Goal: Task Accomplishment & Management: Complete application form

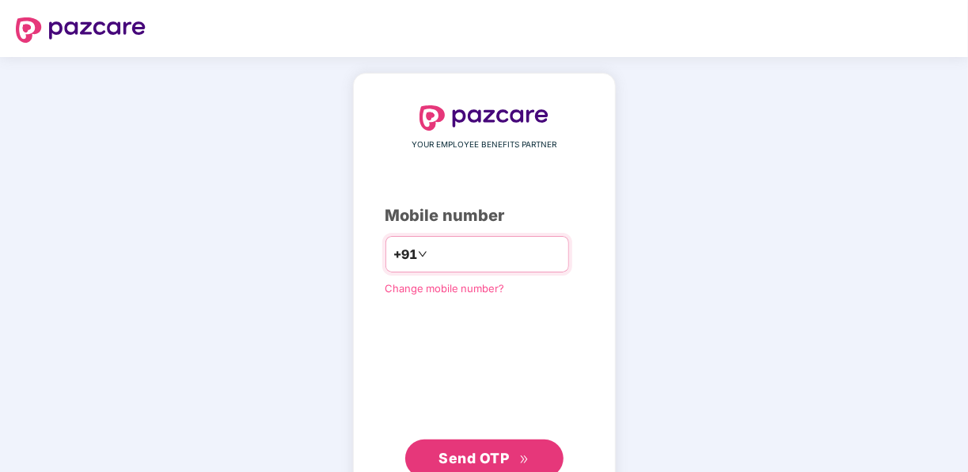
type input "**********"
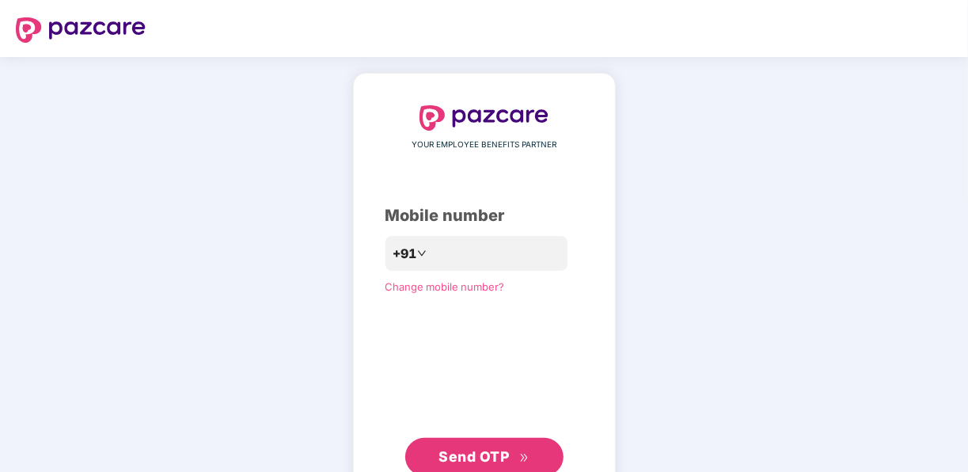
click at [474, 458] on span "Send OTP" at bounding box center [473, 456] width 70 height 17
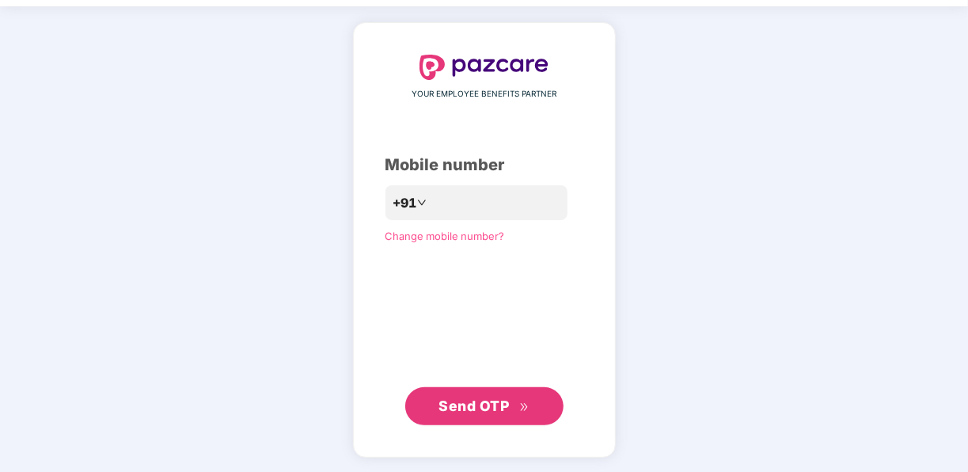
click at [523, 404] on icon "double-right" at bounding box center [524, 407] width 10 height 10
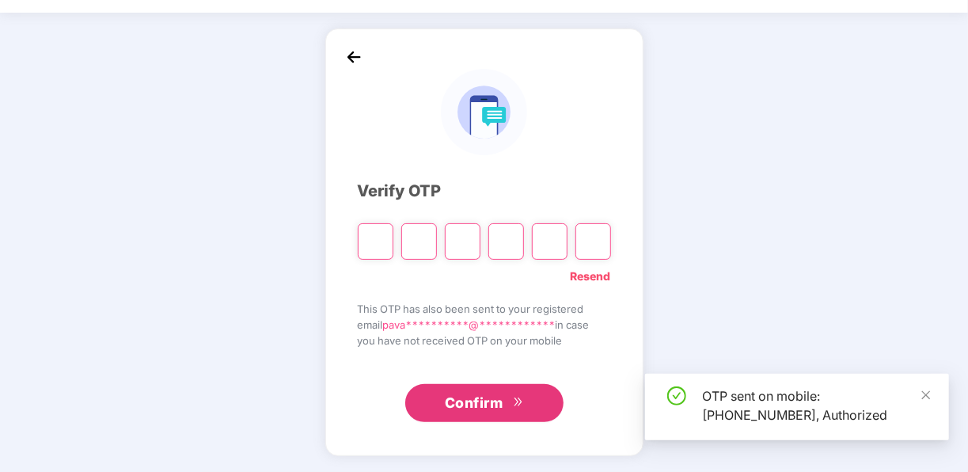
scroll to position [44, 0]
type input "*"
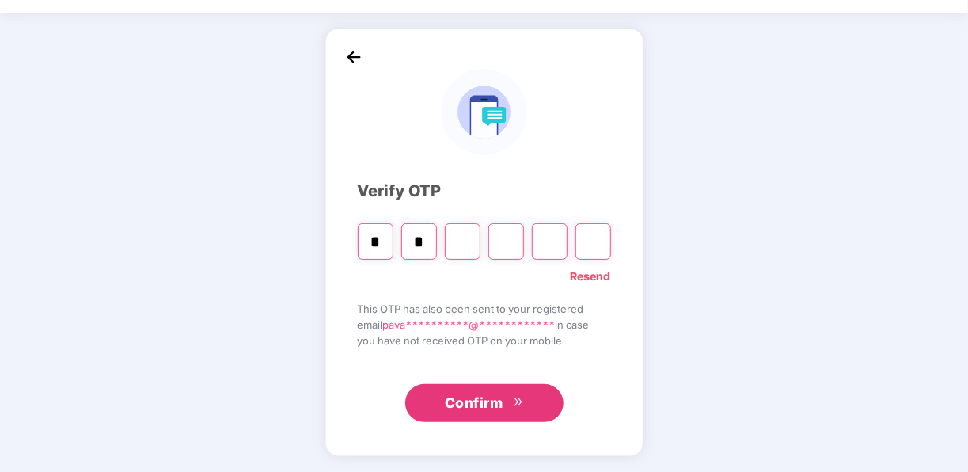
type input "*"
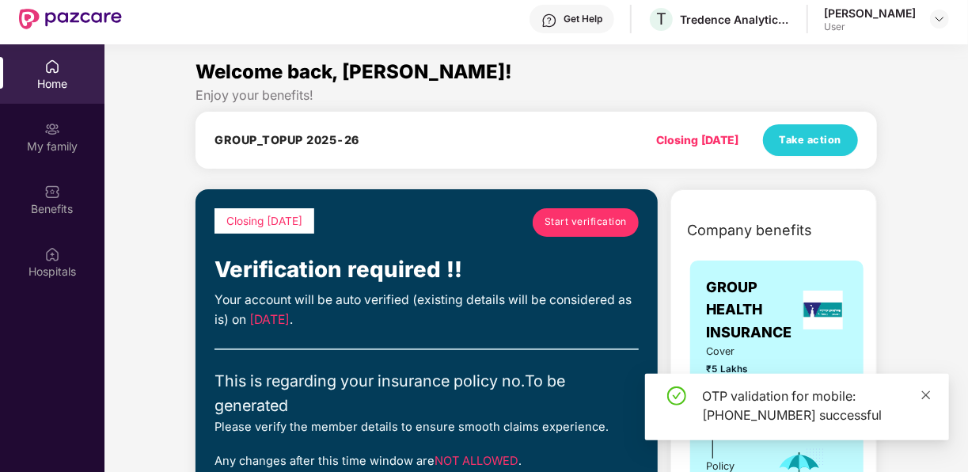
click at [926, 391] on icon "close" at bounding box center [925, 394] width 11 height 11
click at [259, 252] on div "Closing [DATE]" at bounding box center [264, 230] width 100 height 44
click at [931, 396] on div "OTP validation for mobile: [PHONE_NUMBER] successful" at bounding box center [797, 406] width 304 height 66
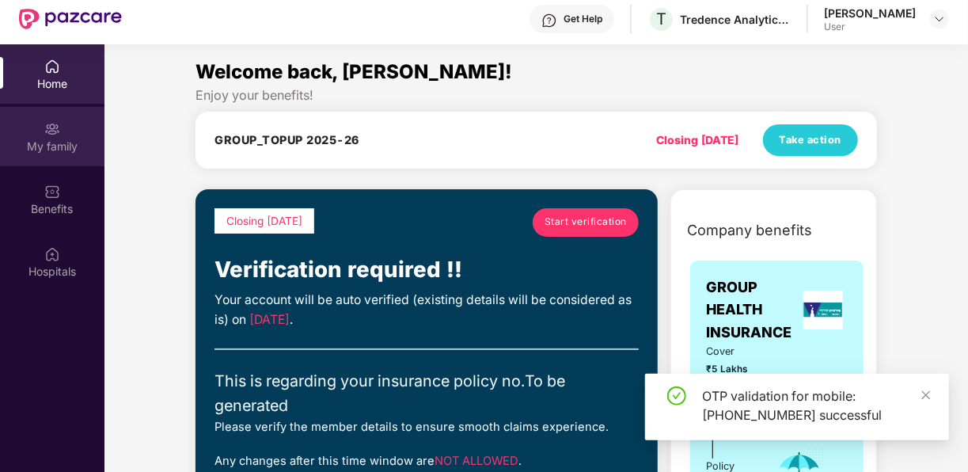
click at [44, 134] on img at bounding box center [52, 129] width 16 height 16
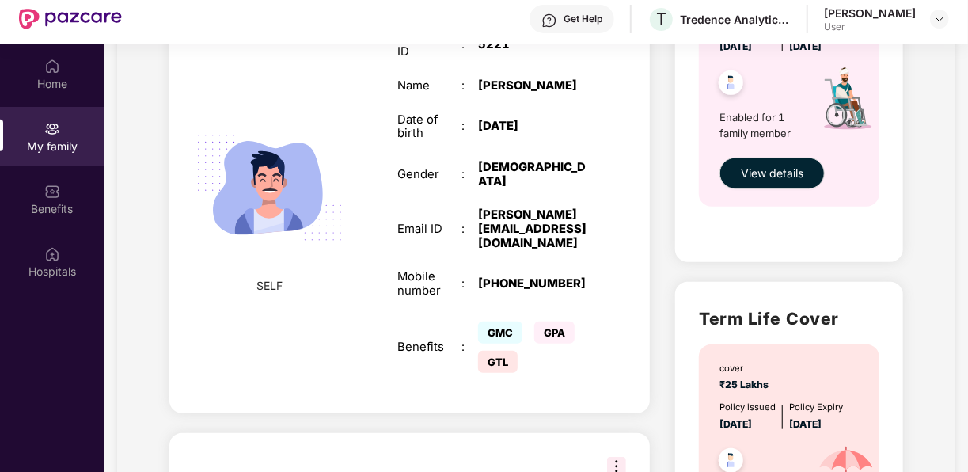
scroll to position [631, 0]
click at [599, 362] on div "Employee ID : 5221 Name : [PERSON_NAME] Date of birth : [DEMOGRAPHIC_DATA] Gend…" at bounding box center [493, 203] width 225 height 385
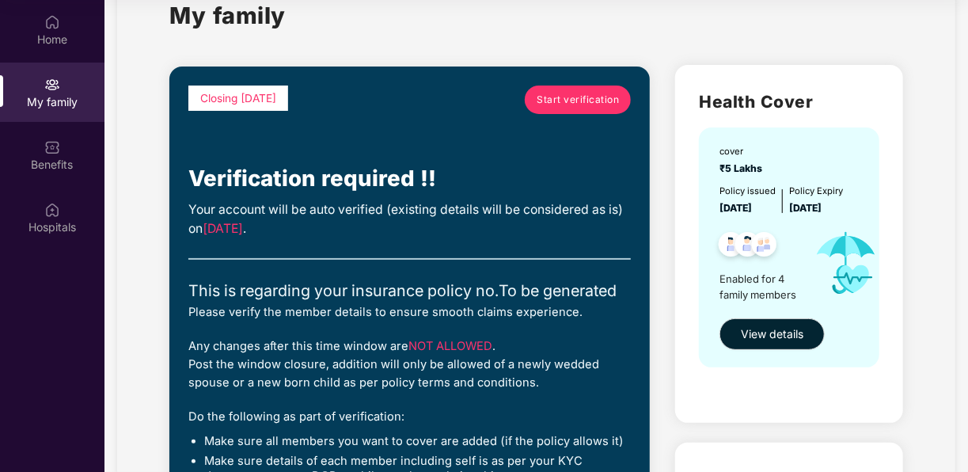
scroll to position [44, 0]
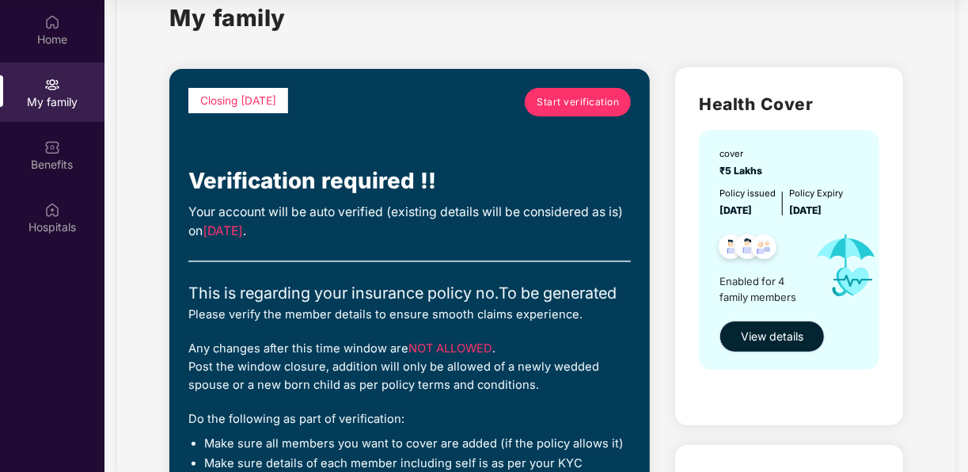
click at [777, 339] on span "View details" at bounding box center [772, 336] width 63 height 17
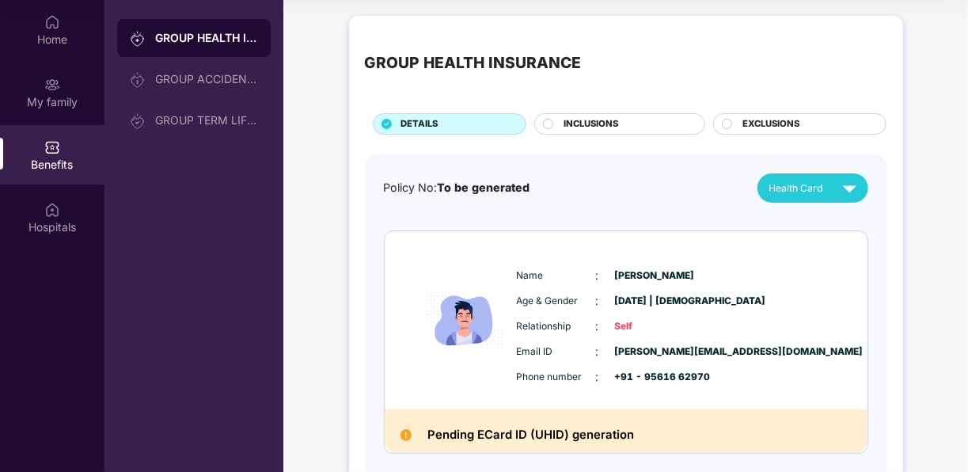
click at [589, 119] on span "INCLUSIONS" at bounding box center [590, 124] width 55 height 14
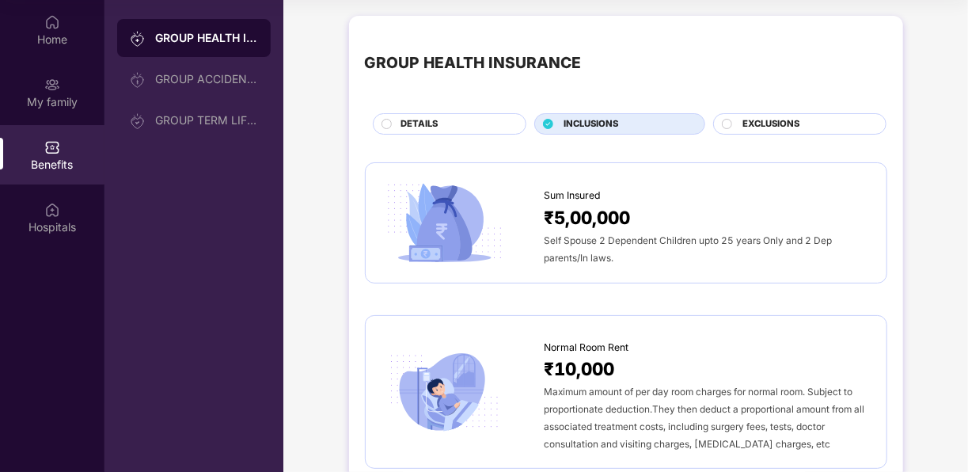
click at [589, 119] on span "INCLUSIONS" at bounding box center [590, 124] width 55 height 14
click at [555, 126] on div "INCLUSIONS" at bounding box center [625, 125] width 141 height 17
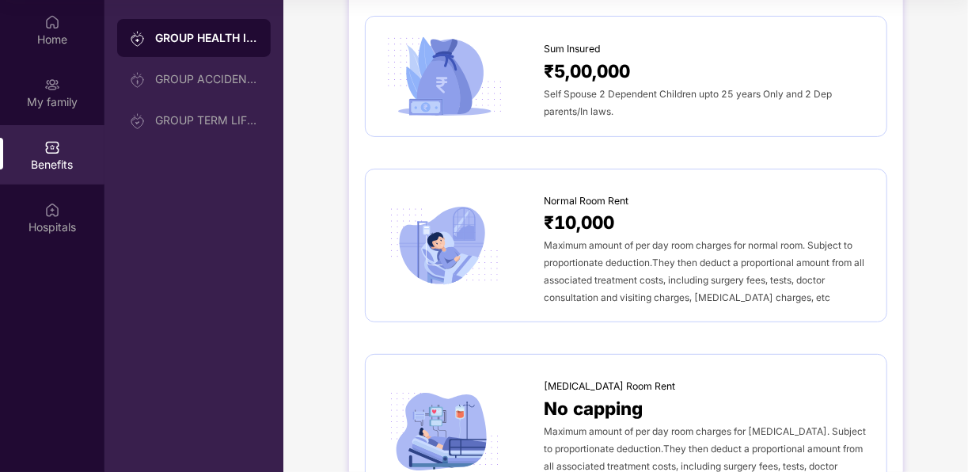
scroll to position [135, 0]
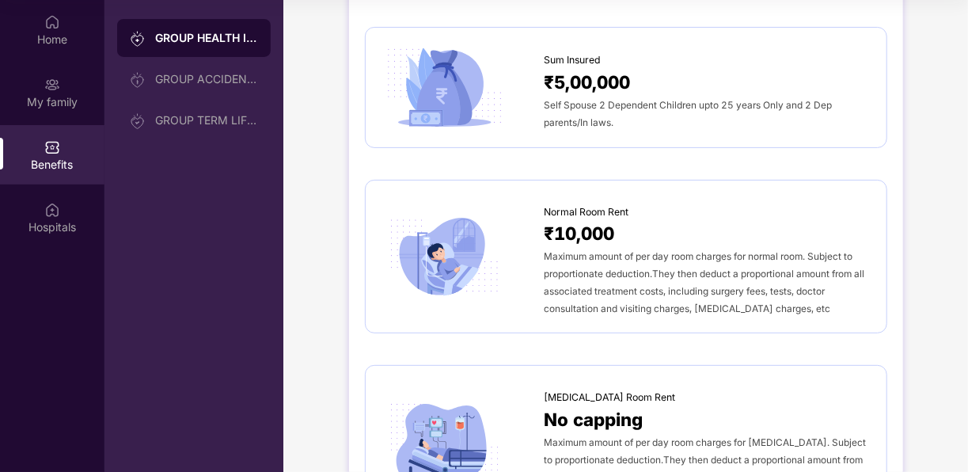
click at [661, 278] on div "Maximum amount of per day room charges for normal room. Subject to proportionat…" at bounding box center [707, 282] width 326 height 70
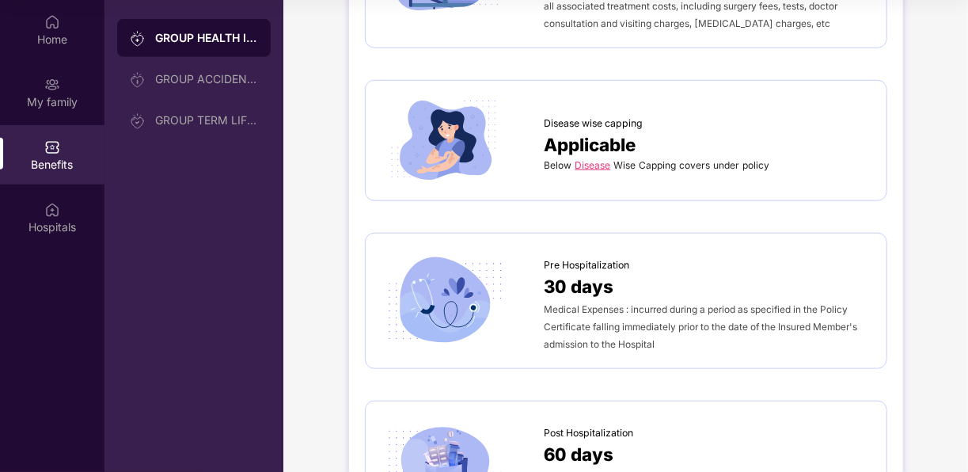
scroll to position [607, 0]
click at [593, 160] on link "Disease" at bounding box center [593, 164] width 36 height 12
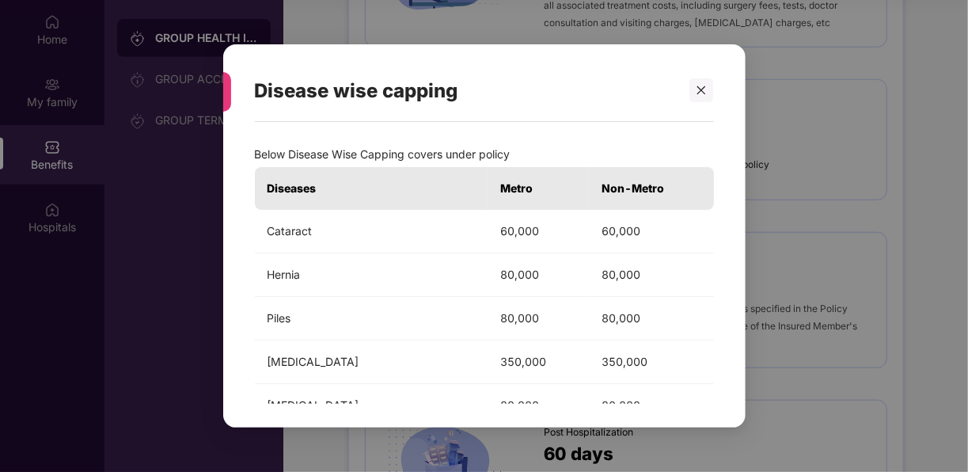
scroll to position [0, 0]
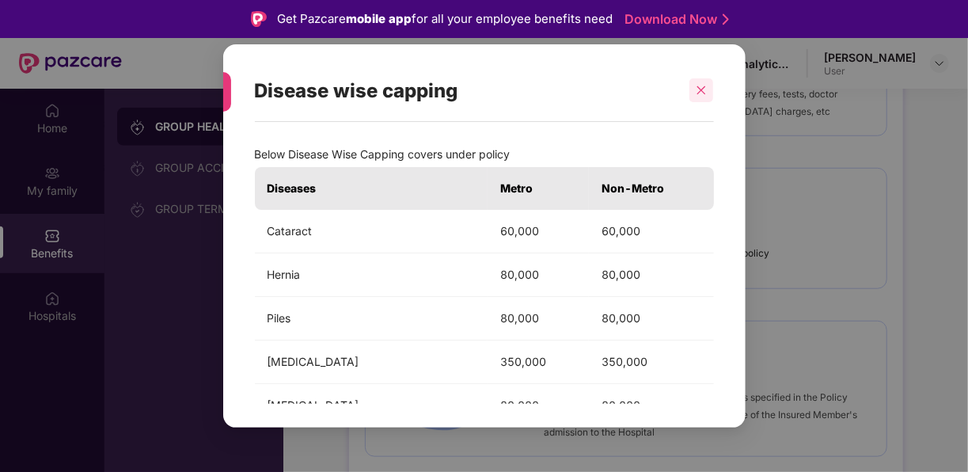
click at [705, 89] on icon "close" at bounding box center [700, 90] width 11 height 11
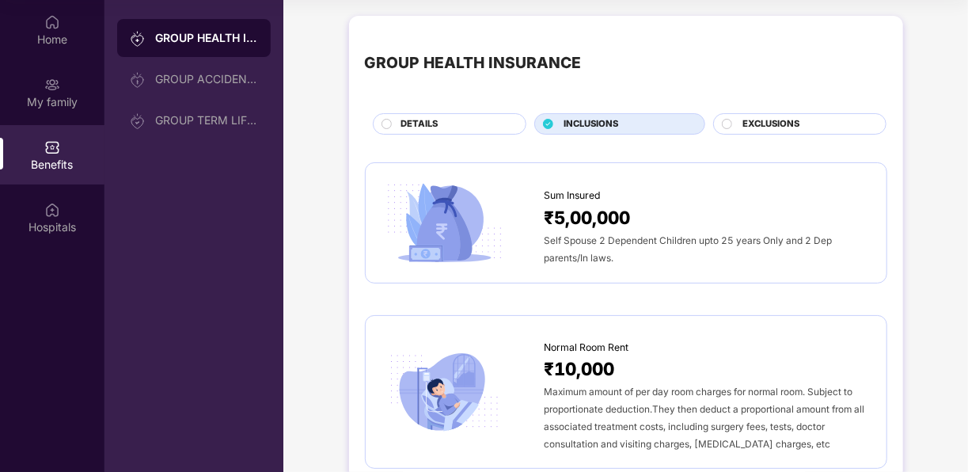
click at [783, 119] on span "EXCLUSIONS" at bounding box center [771, 124] width 57 height 14
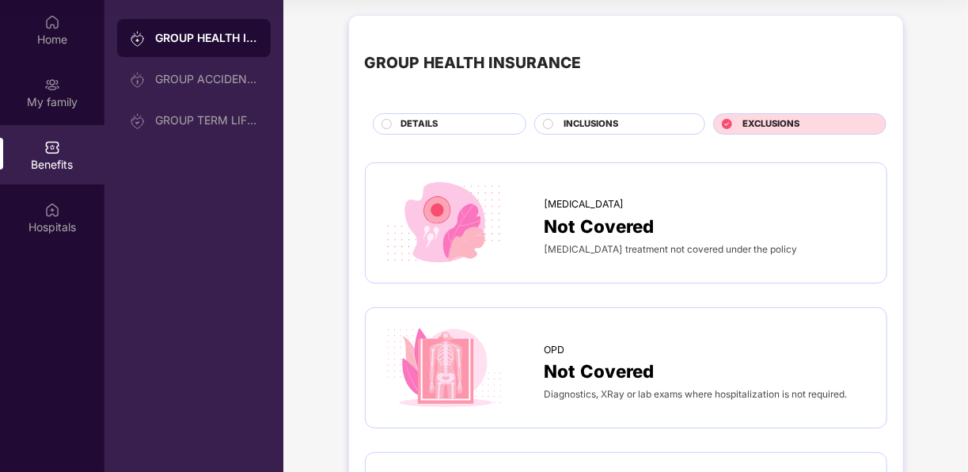
scroll to position [21, 0]
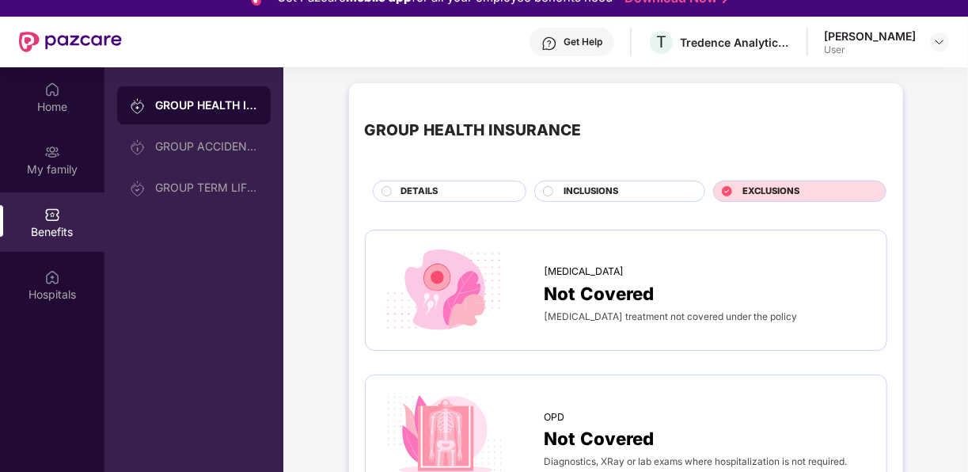
click at [551, 196] on div at bounding box center [549, 192] width 13 height 13
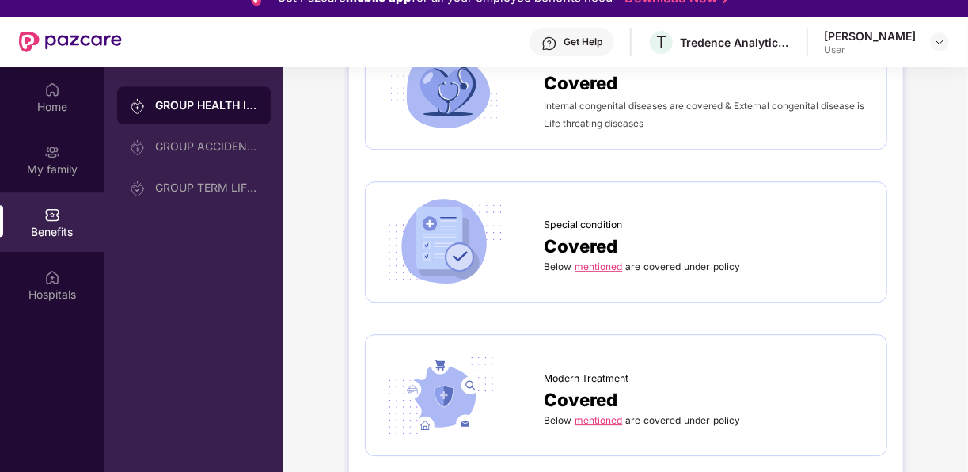
scroll to position [2139, 0]
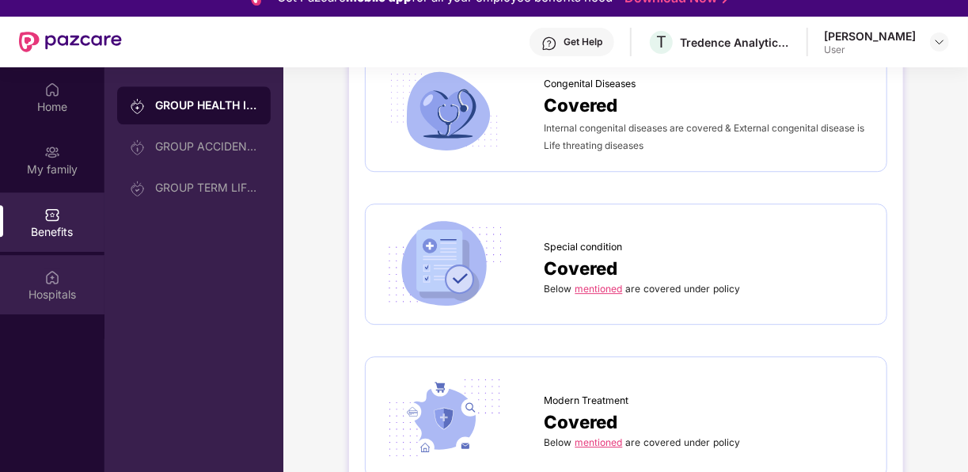
click at [39, 261] on div "Hospitals" at bounding box center [52, 284] width 104 height 59
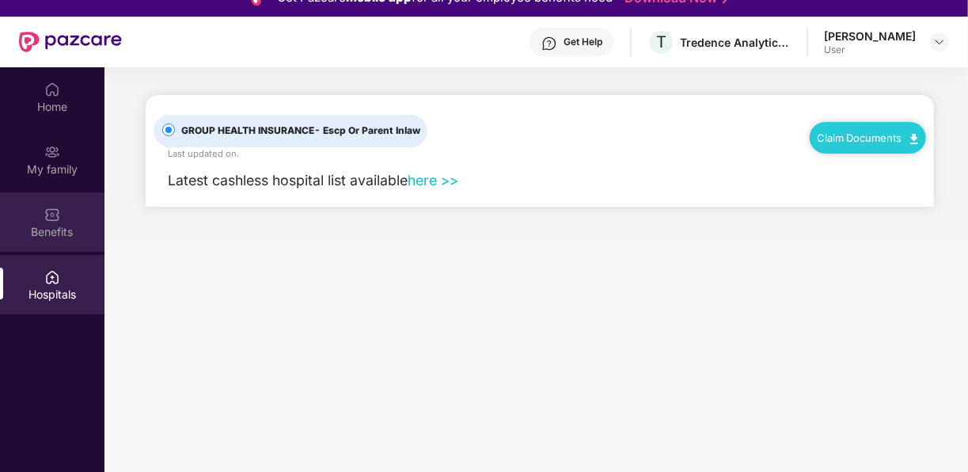
click at [58, 229] on div "Benefits" at bounding box center [52, 232] width 104 height 16
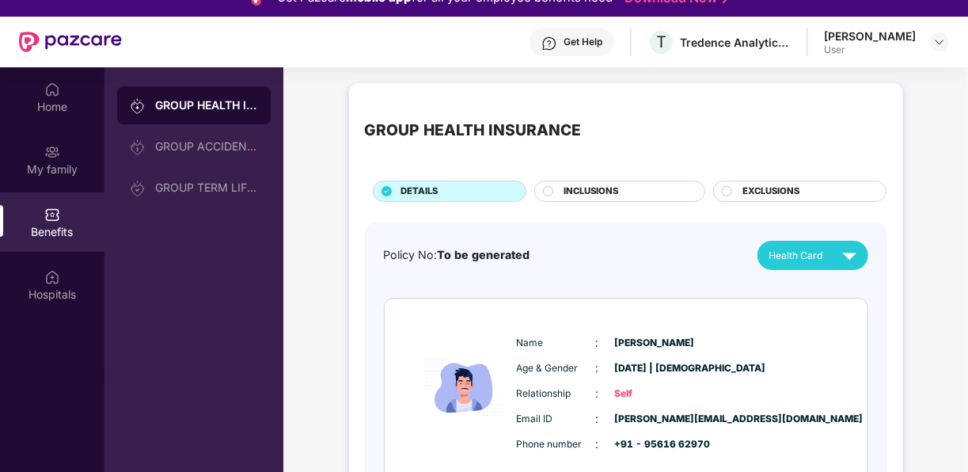
click at [569, 189] on span "INCLUSIONS" at bounding box center [590, 191] width 55 height 14
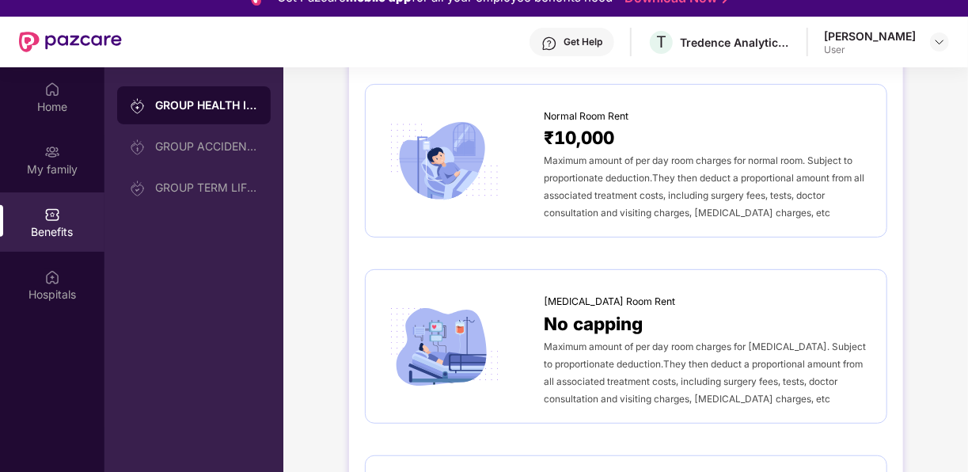
scroll to position [300, 0]
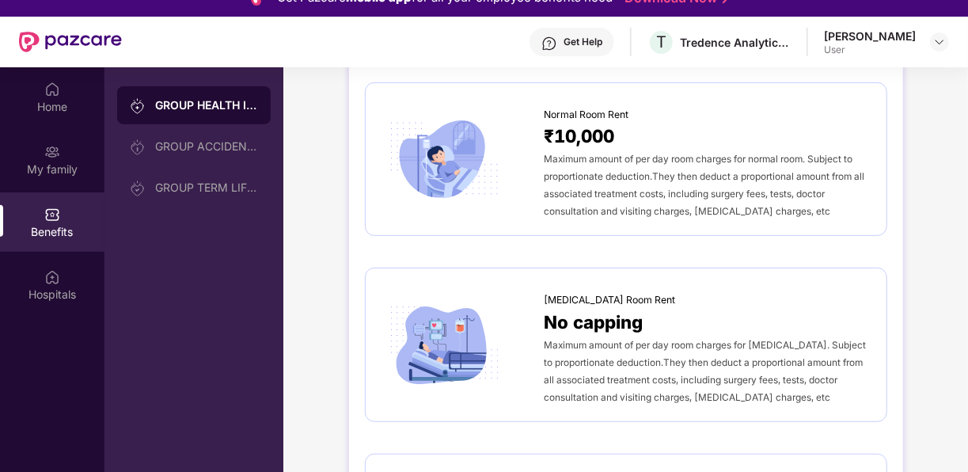
click at [579, 41] on div "Get Help" at bounding box center [582, 42] width 39 height 13
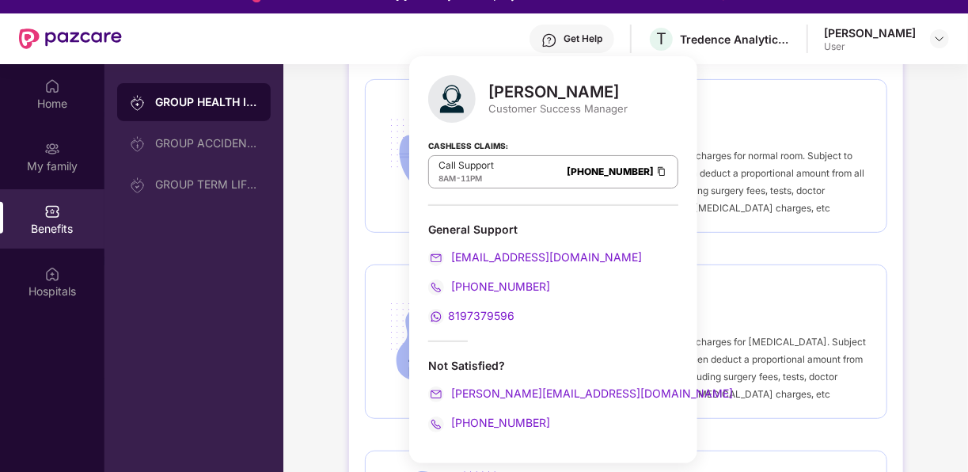
scroll to position [13, 0]
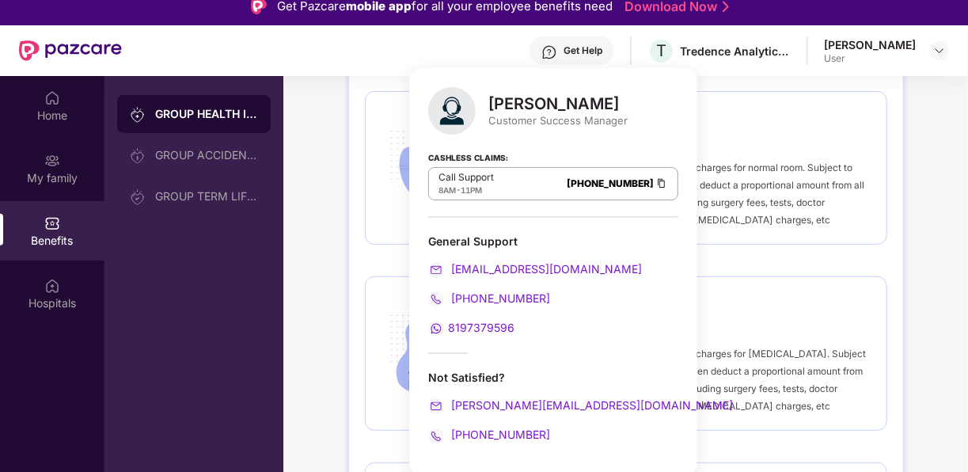
click at [470, 297] on span "[PHONE_NUMBER]" at bounding box center [499, 297] width 102 height 13
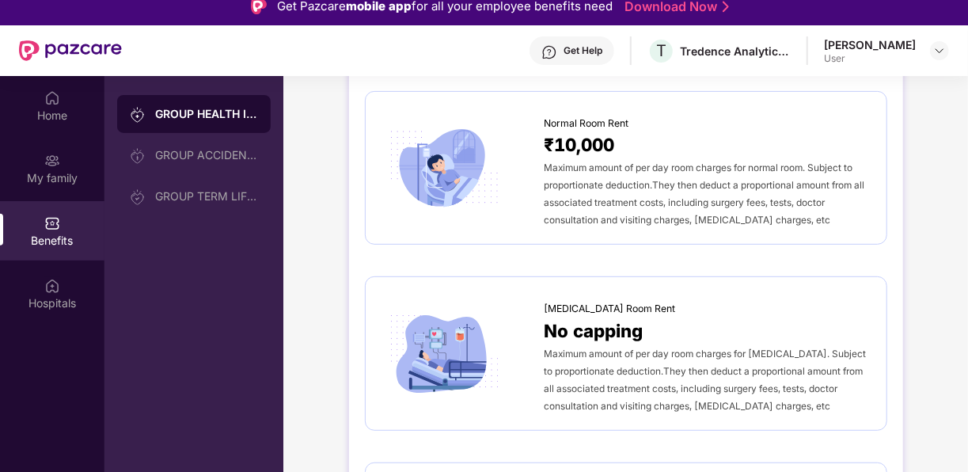
click at [729, 144] on div "₹10,000" at bounding box center [707, 145] width 326 height 28
click at [547, 40] on div "Get Help" at bounding box center [571, 50] width 85 height 28
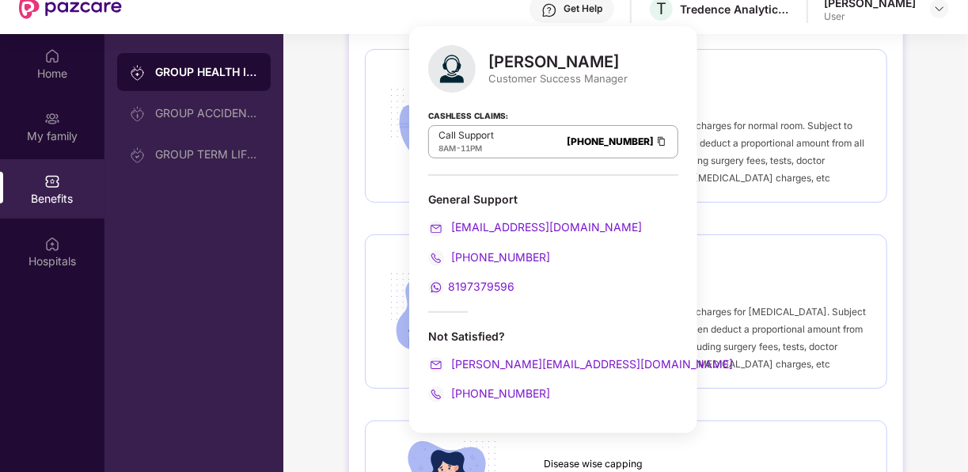
scroll to position [54, 0]
click at [224, 343] on div "GROUP HEALTH INSURANCE GROUP ACCIDENTAL INSURANCE GROUP TERM LIFE INSURANCE" at bounding box center [193, 271] width 179 height 472
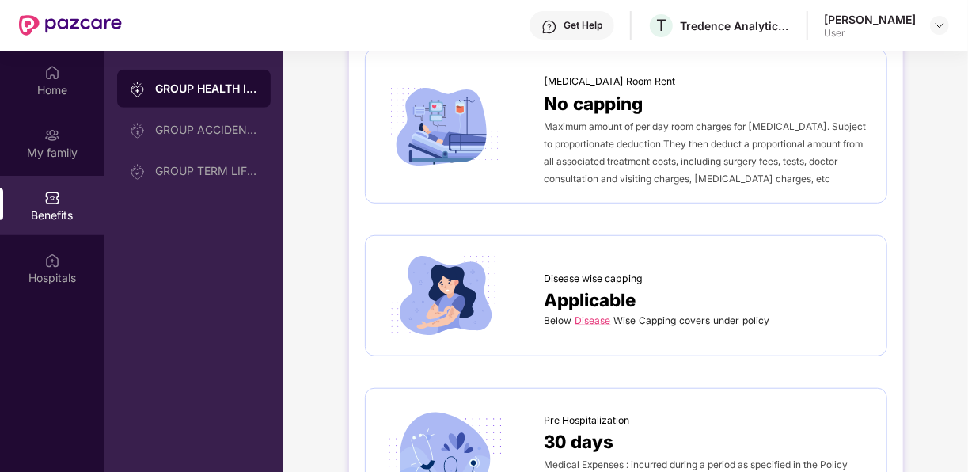
scroll to position [501, 0]
drag, startPoint x: 657, startPoint y: 358, endPoint x: 650, endPoint y: 342, distance: 17.7
drag, startPoint x: 650, startPoint y: 342, endPoint x: 715, endPoint y: 392, distance: 82.9
click at [715, 392] on div "Pre Hospitalization 30 days Medical Expenses : incurred during a period as spec…" at bounding box center [626, 456] width 522 height 136
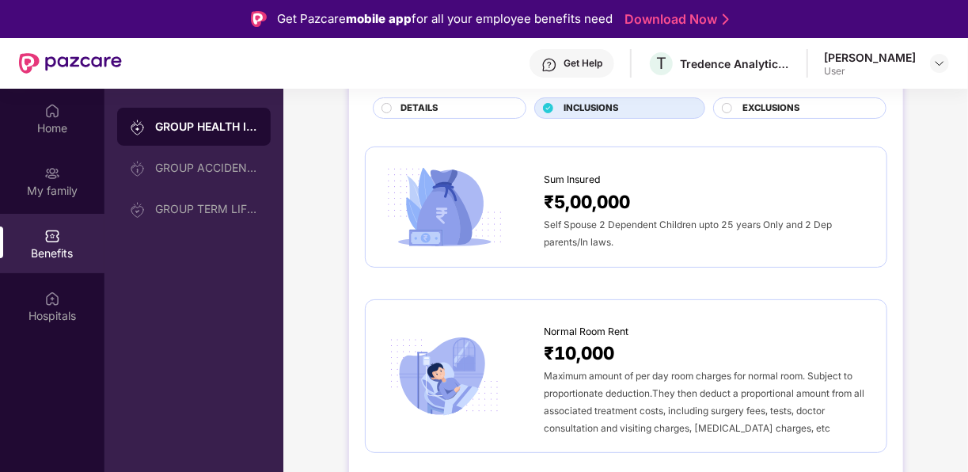
scroll to position [104, 0]
click at [192, 173] on div "GROUP ACCIDENTAL INSURANCE" at bounding box center [206, 167] width 103 height 13
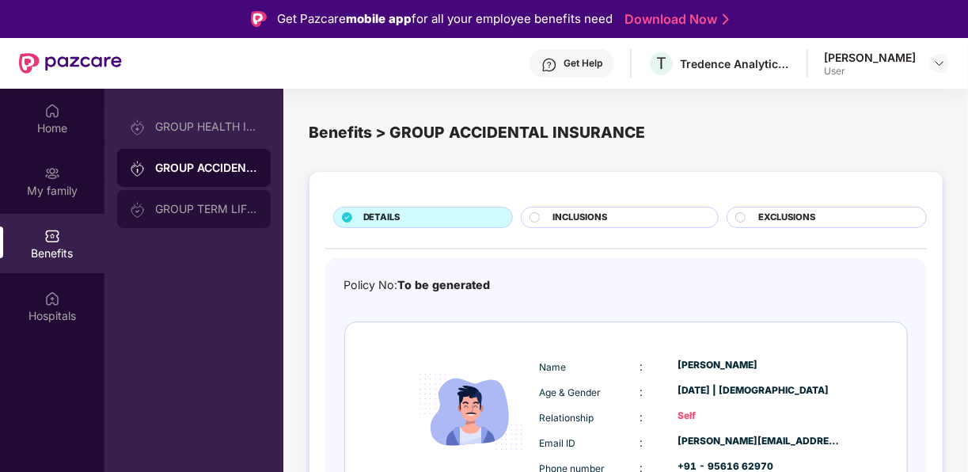
click at [188, 214] on div "GROUP TERM LIFE INSURANCE" at bounding box center [206, 209] width 103 height 13
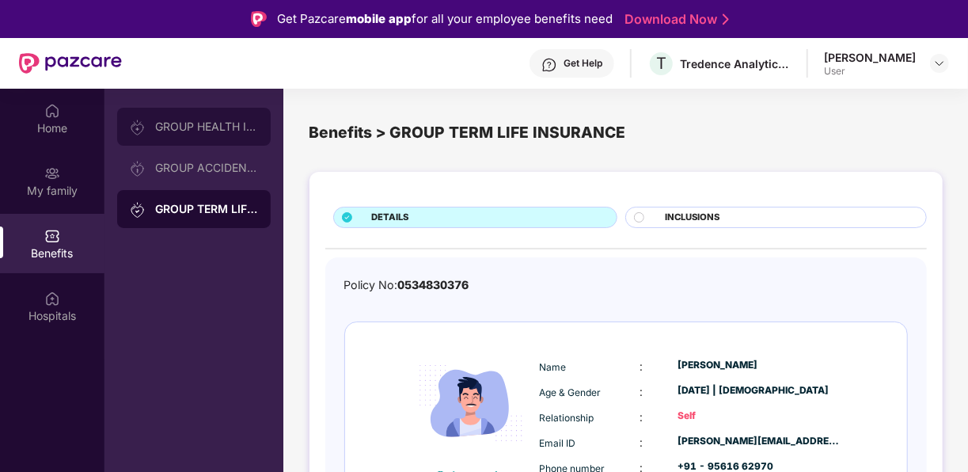
click at [203, 137] on div "GROUP HEALTH INSURANCE" at bounding box center [193, 127] width 153 height 38
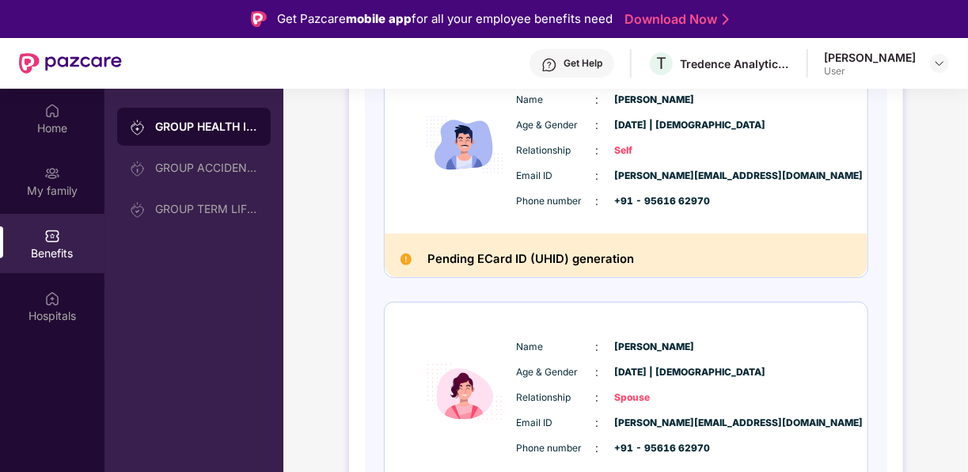
scroll to position [265, 0]
click at [328, 298] on div "GROUP HEALTH INSURANCE DETAILS INCLUSIONS EXCLUSIONS Policy No: To be generated…" at bounding box center [625, 474] width 684 height 1286
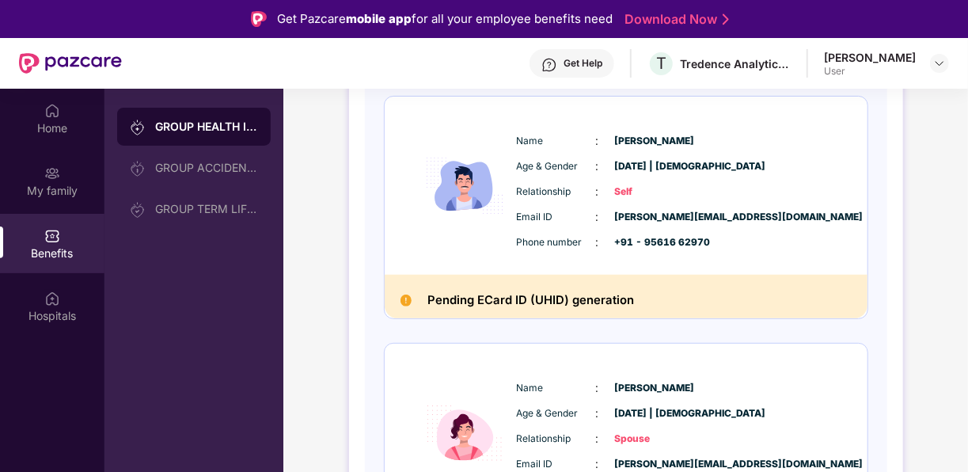
scroll to position [0, 0]
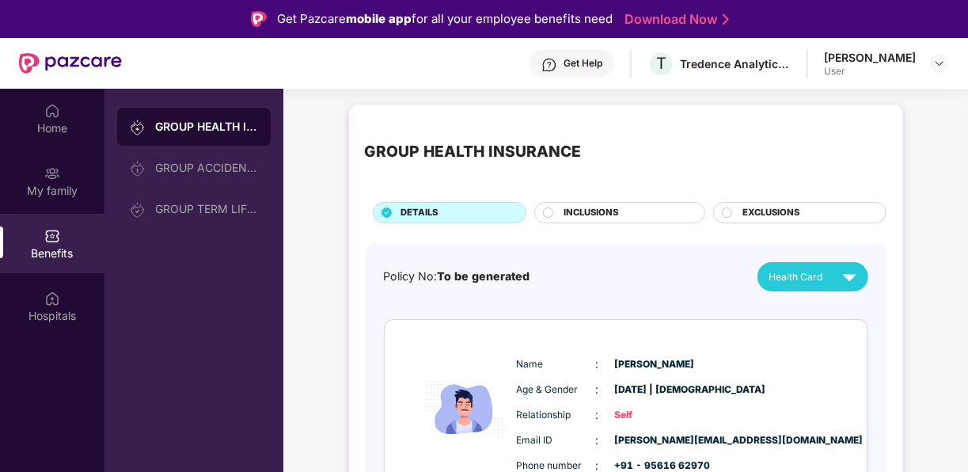
click at [567, 217] on span "INCLUSIONS" at bounding box center [590, 213] width 55 height 14
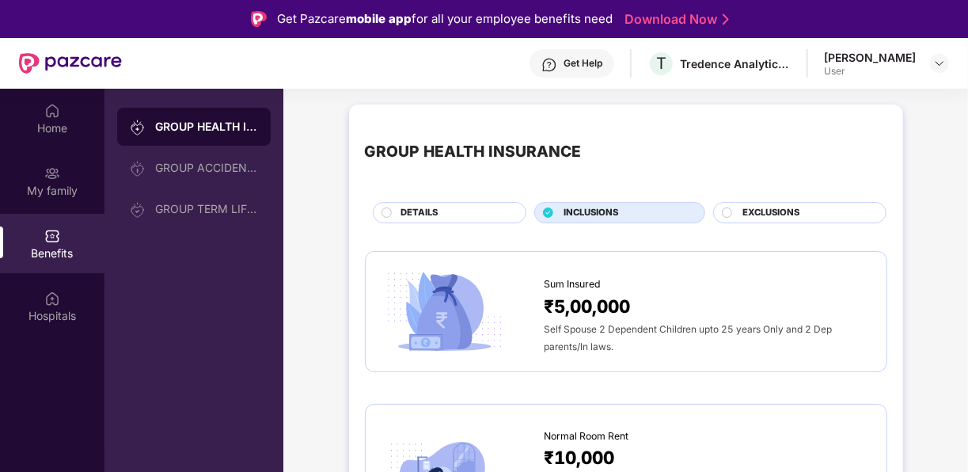
click at [433, 216] on span "DETAILS" at bounding box center [418, 213] width 37 height 14
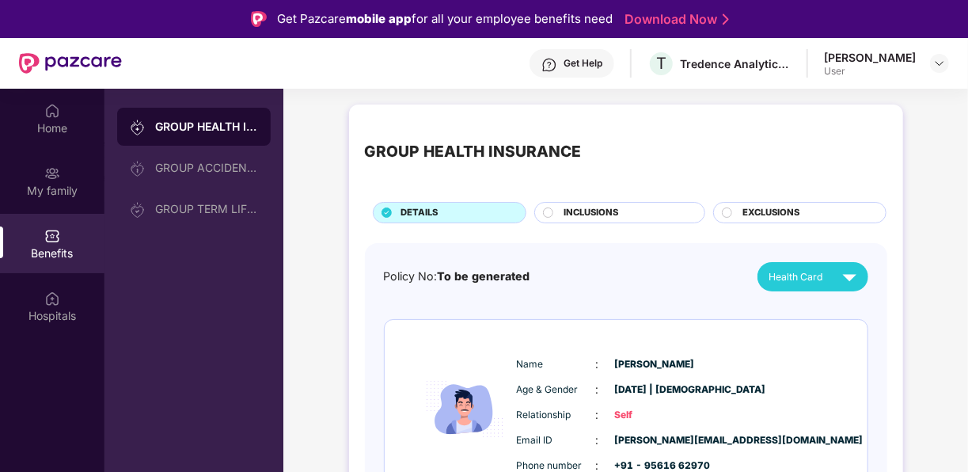
click at [560, 217] on div "INCLUSIONS" at bounding box center [625, 214] width 141 height 17
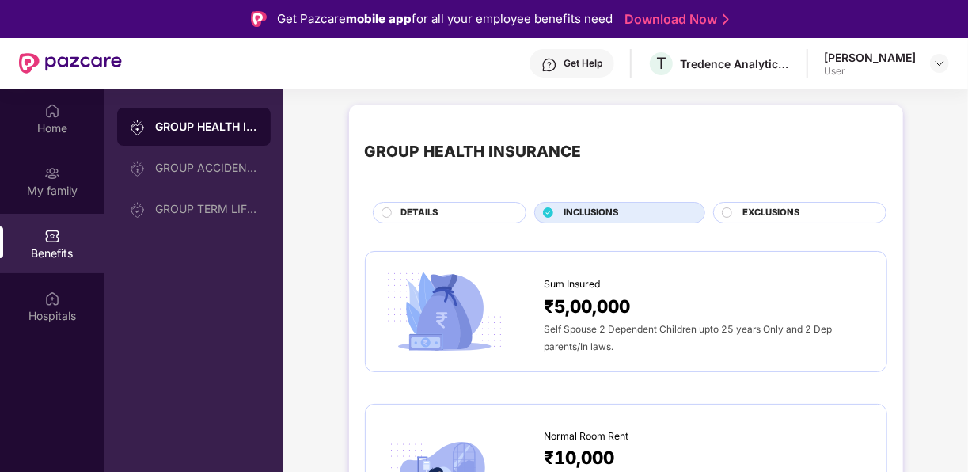
drag, startPoint x: 321, startPoint y: 234, endPoint x: 335, endPoint y: 234, distance: 14.2
click at [722, 218] on div at bounding box center [728, 213] width 13 height 13
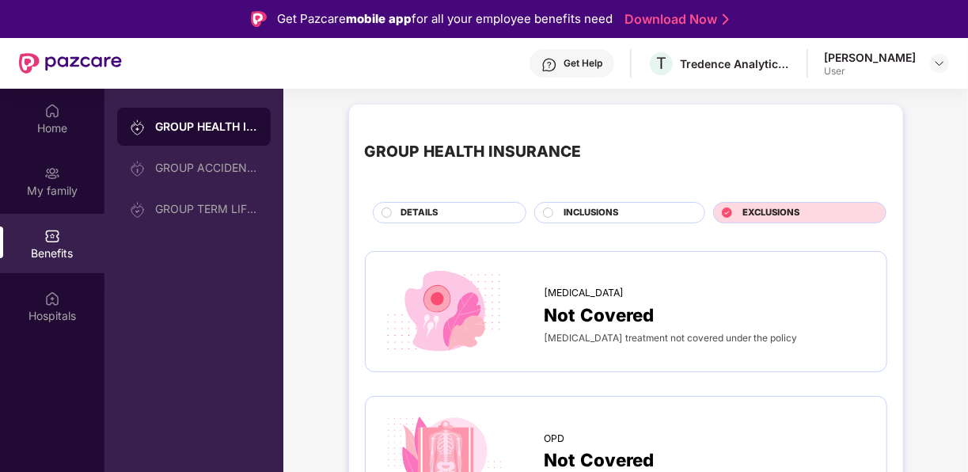
click at [585, 222] on div "INCLUSIONS" at bounding box center [625, 214] width 141 height 17
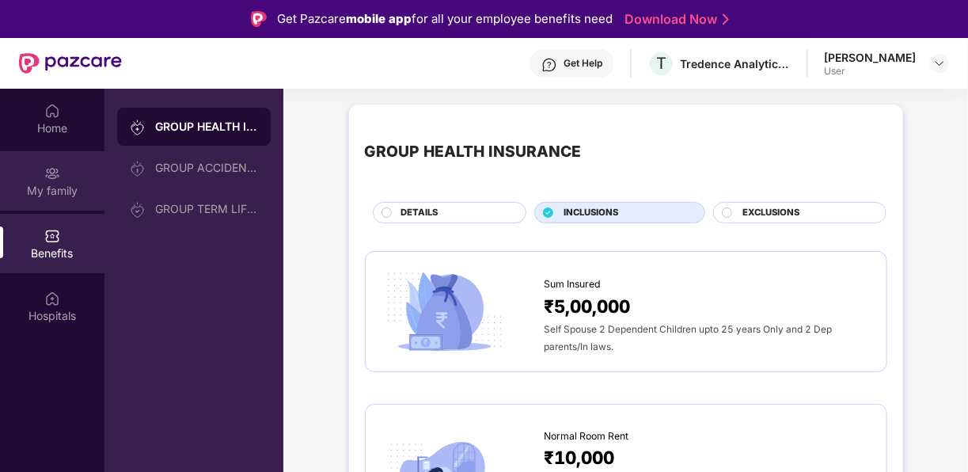
click at [72, 200] on div "My family" at bounding box center [52, 180] width 104 height 59
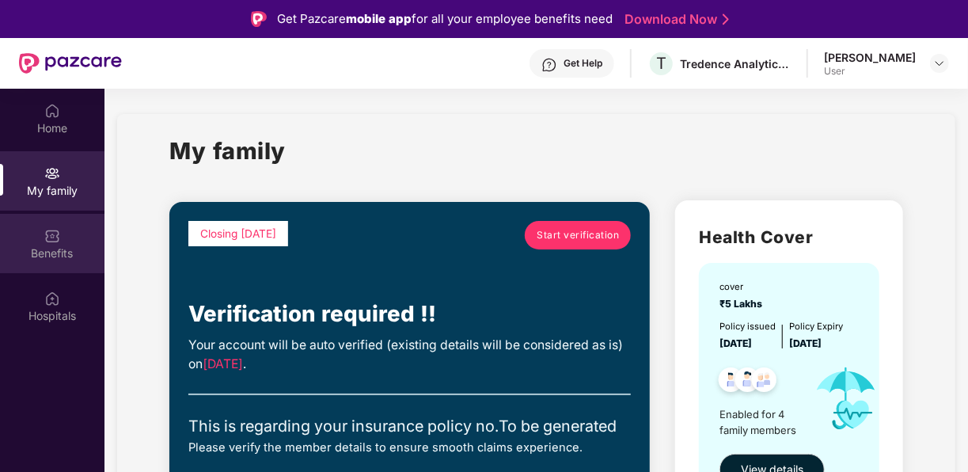
click at [40, 234] on div "Benefits" at bounding box center [52, 243] width 104 height 59
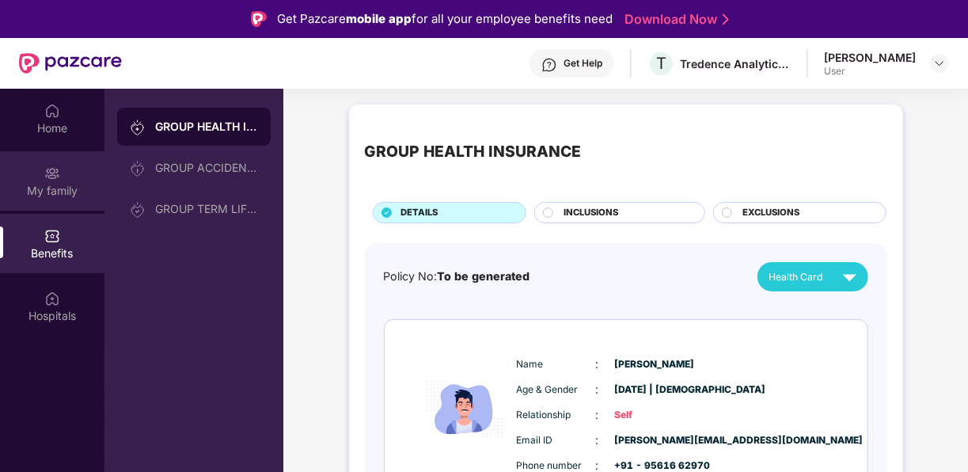
click at [37, 167] on div "My family" at bounding box center [52, 180] width 104 height 59
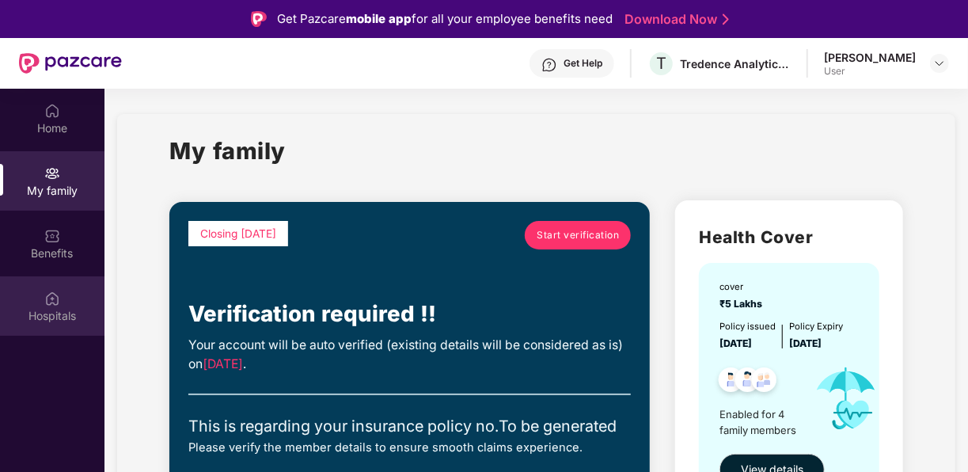
click at [51, 315] on div "Hospitals" at bounding box center [52, 316] width 104 height 16
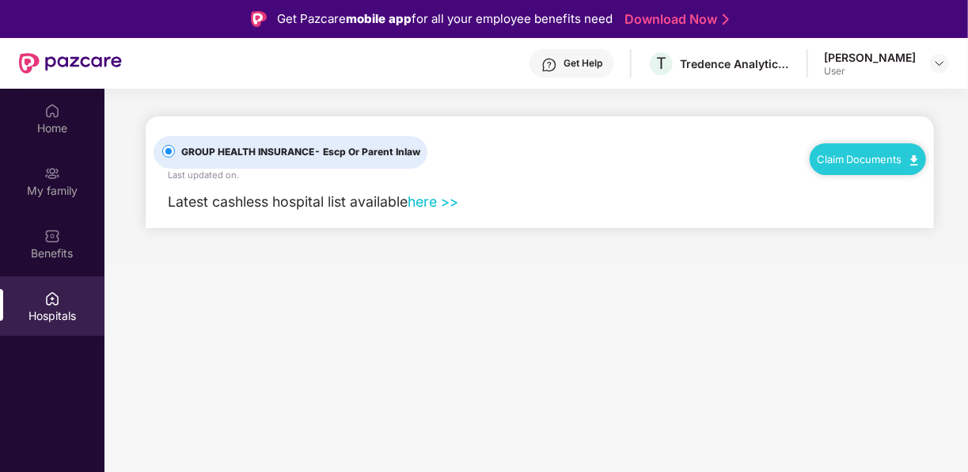
click at [445, 201] on link "here >>" at bounding box center [432, 201] width 51 height 17
click at [401, 326] on main "GROUP HEALTH INSURANCE - Escp Or Parent Inlaw Last updated on . Claim Documents…" at bounding box center [535, 325] width 863 height 472
click at [436, 200] on link "here >>" at bounding box center [432, 201] width 51 height 17
click at [502, 304] on main "GROUP HEALTH INSURANCE - Escp Or Parent Inlaw Last updated on . Claim Documents…" at bounding box center [535, 325] width 863 height 472
click at [51, 248] on div "Benefits" at bounding box center [52, 253] width 104 height 16
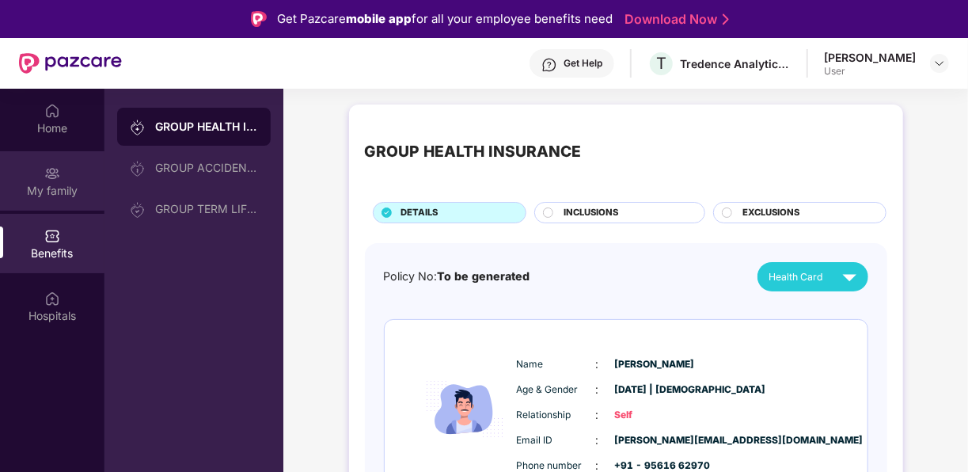
click at [60, 177] on div "My family" at bounding box center [52, 180] width 104 height 59
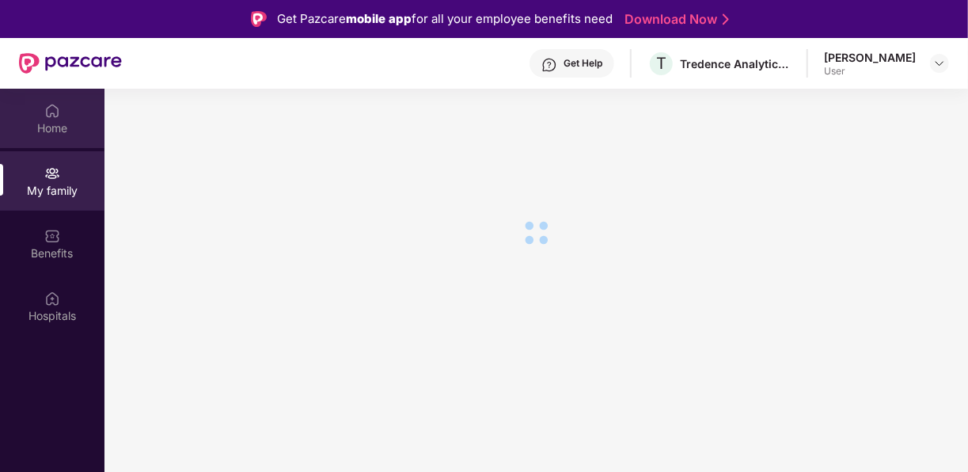
click at [63, 117] on div "Home" at bounding box center [52, 118] width 104 height 59
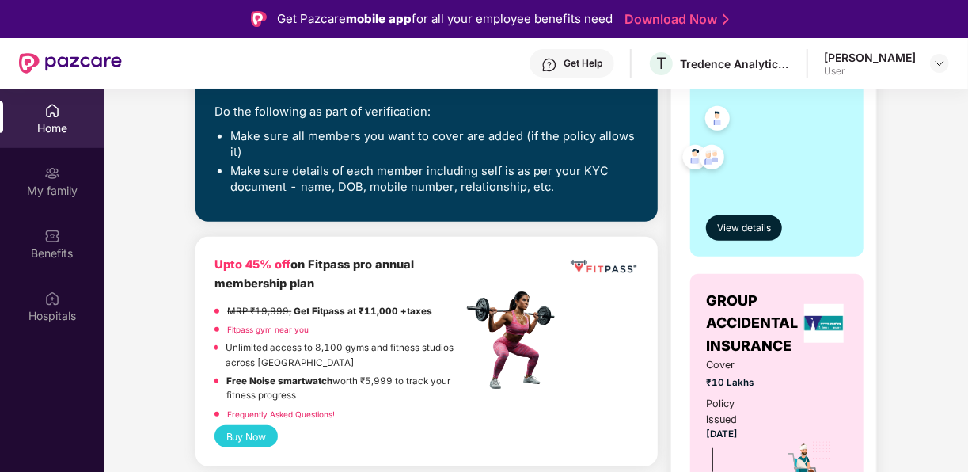
scroll to position [462, 0]
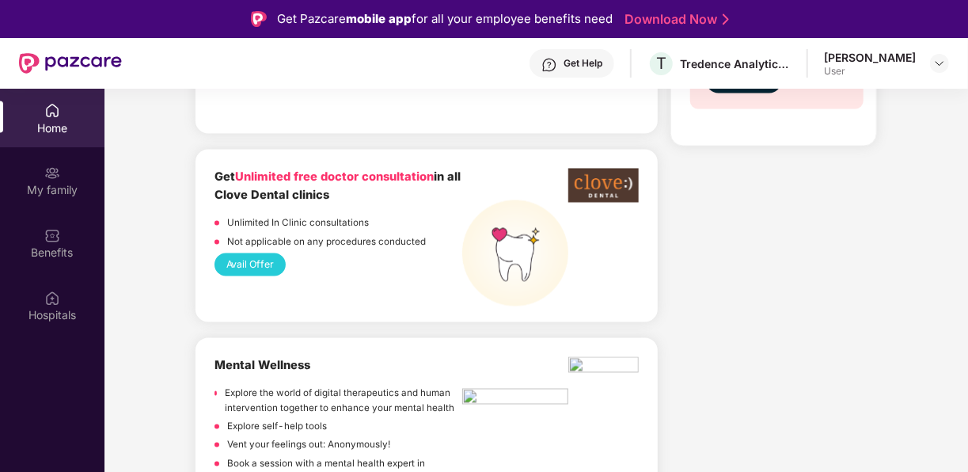
scroll to position [1399, 0]
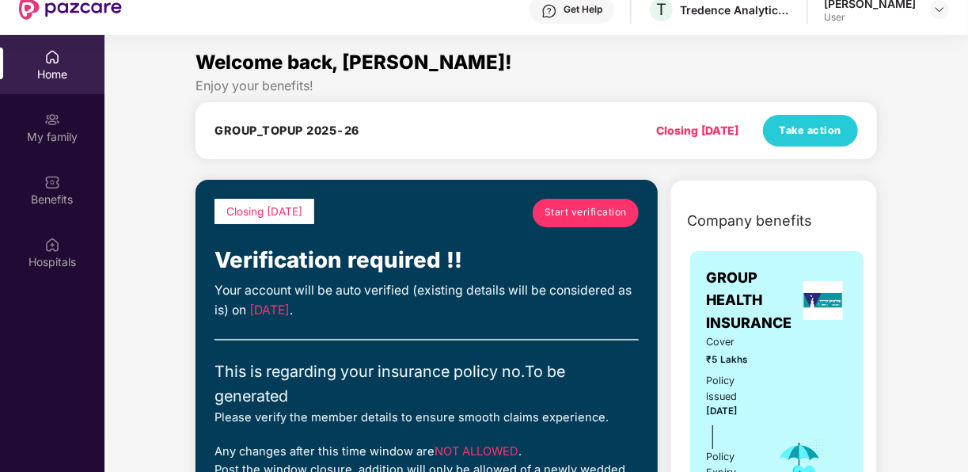
scroll to position [0, 0]
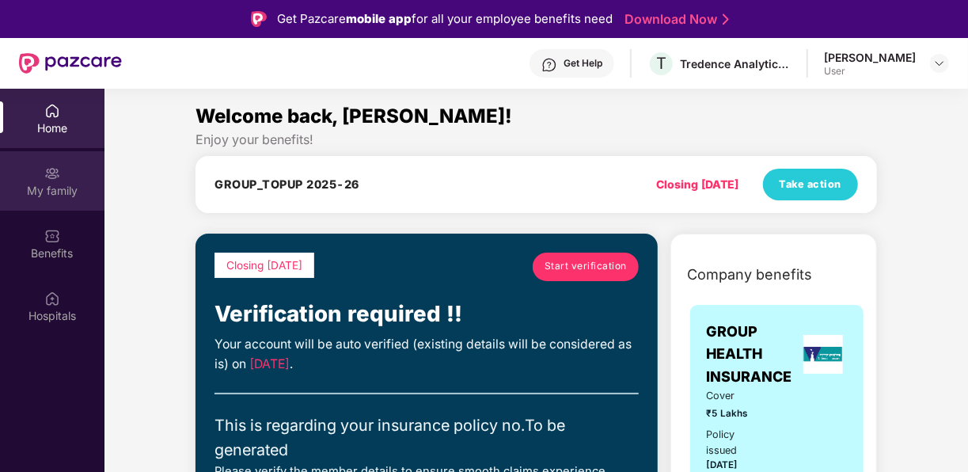
click at [15, 190] on div "My family" at bounding box center [52, 191] width 104 height 16
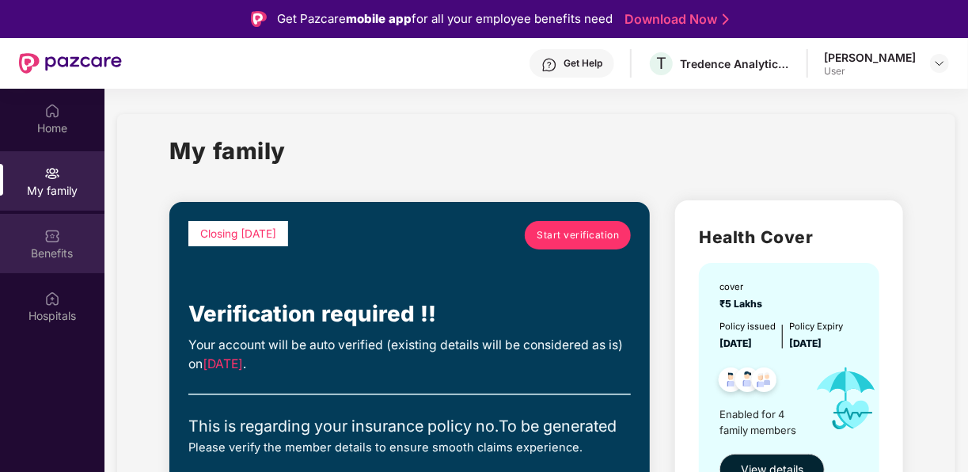
click at [31, 245] on div "Benefits" at bounding box center [52, 253] width 104 height 16
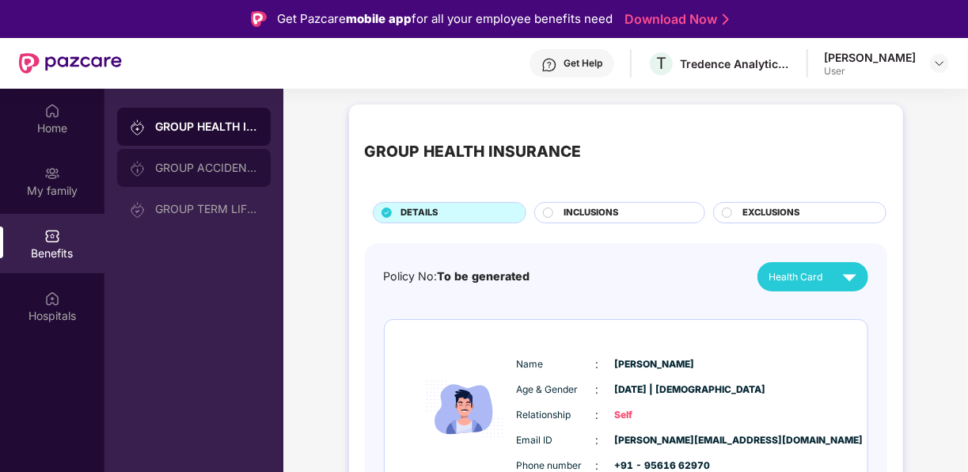
click at [167, 172] on div "GROUP ACCIDENTAL INSURANCE" at bounding box center [206, 167] width 103 height 13
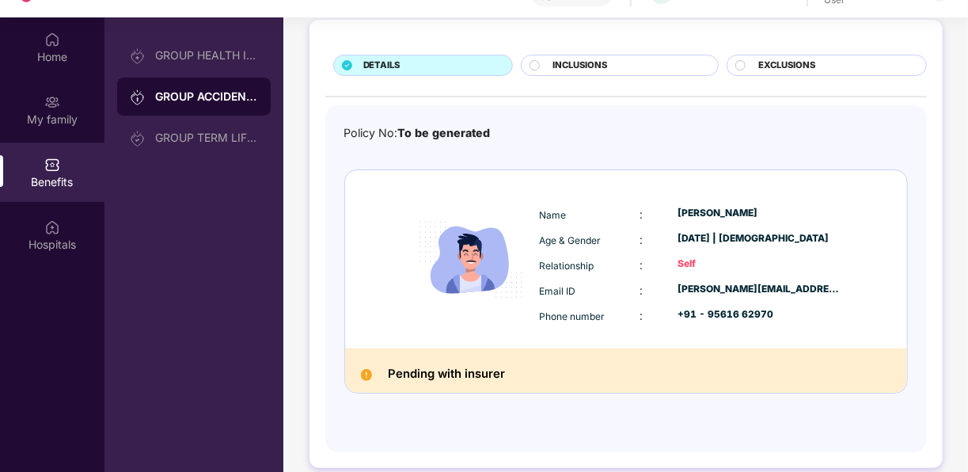
scroll to position [34, 0]
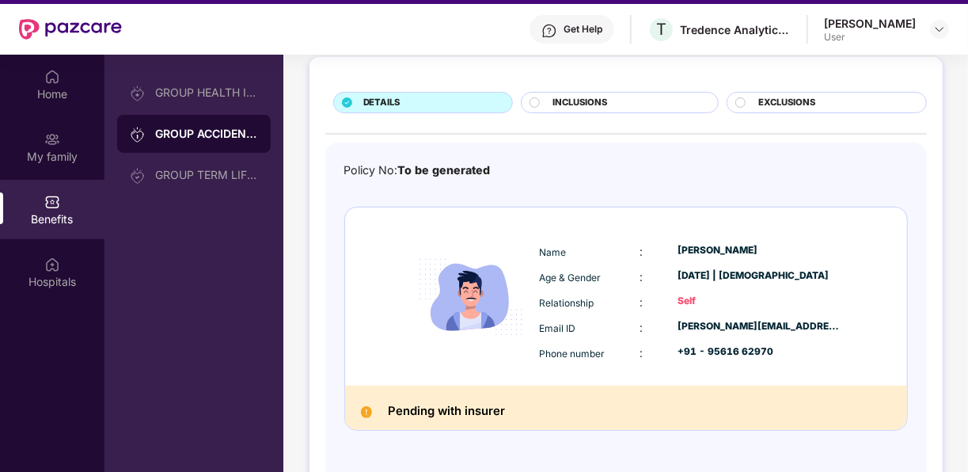
click at [598, 101] on span "INCLUSIONS" at bounding box center [579, 103] width 55 height 14
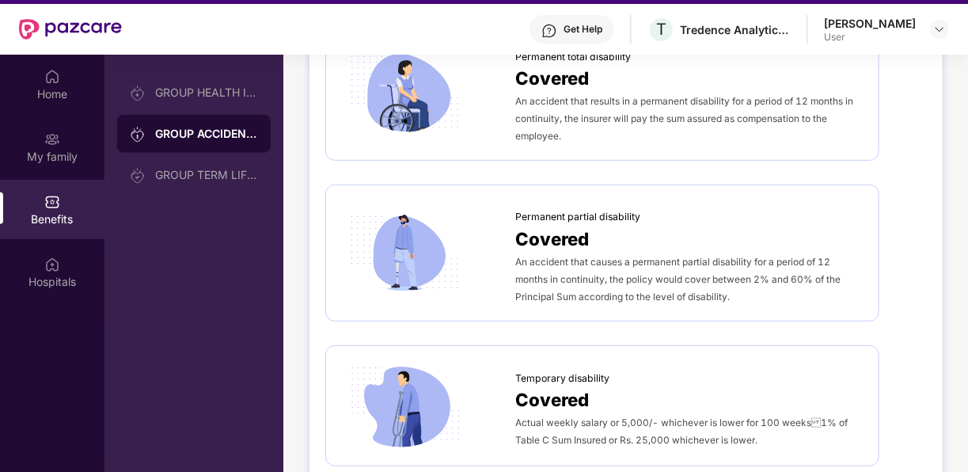
scroll to position [89, 0]
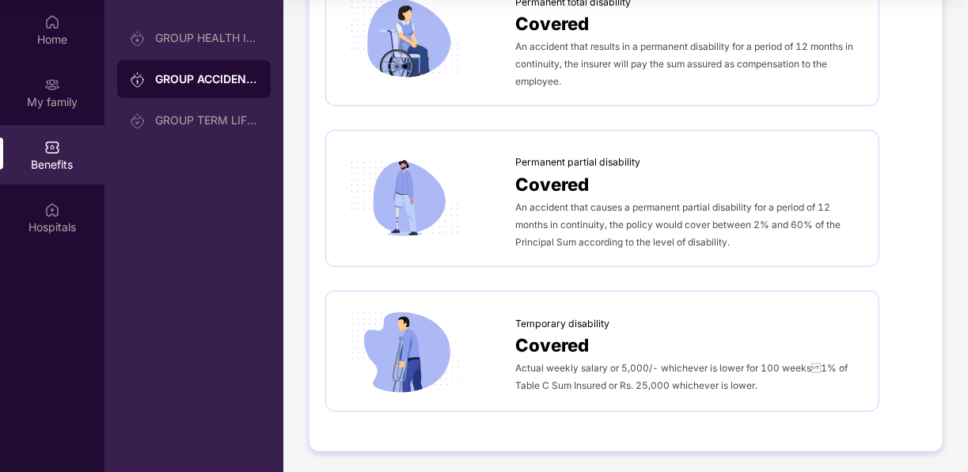
click at [310, 126] on div "DETAILS INCLUSIONS EXCLUSIONS [MEDICAL_DATA] Covered The nominees are paid the …" at bounding box center [625, 95] width 633 height 711
click at [178, 99] on div "GROUP HEALTH INSURANCE GROUP ACCIDENTAL INSURANCE GROUP TERM LIFE INSURANCE" at bounding box center [193, 79] width 153 height 120
click at [180, 119] on div "GROUP TERM LIFE INSURANCE" at bounding box center [206, 120] width 103 height 13
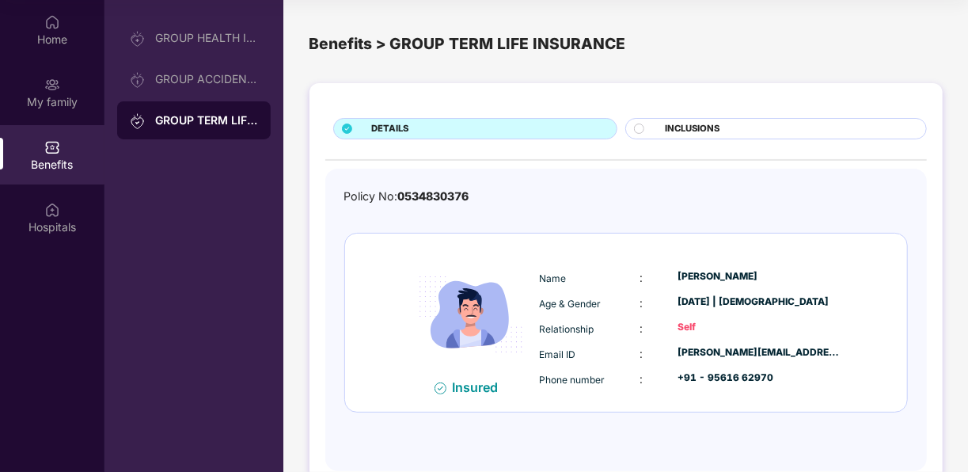
scroll to position [1, 0]
click at [696, 130] on span "INCLUSIONS" at bounding box center [692, 128] width 55 height 14
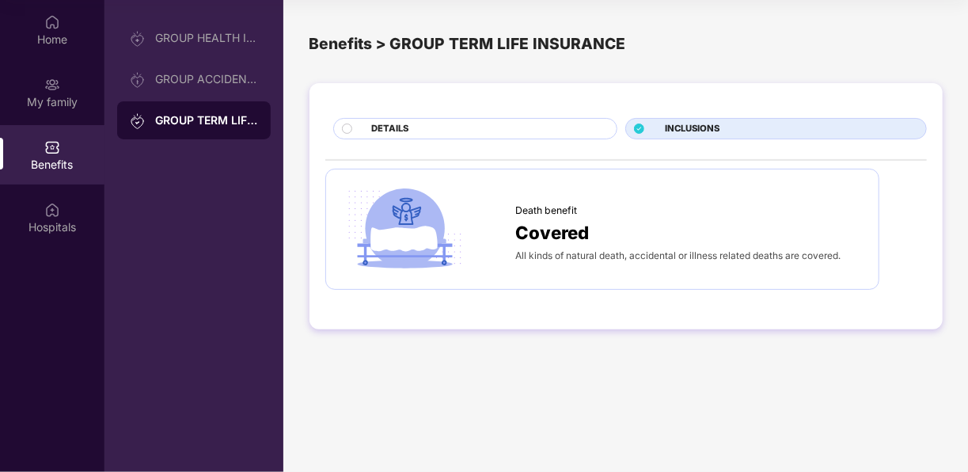
scroll to position [0, 0]
click at [574, 251] on span "All kinds of natural death, accidental or illness related deaths are covered." at bounding box center [677, 255] width 325 height 12
click at [55, 92] on img at bounding box center [52, 85] width 16 height 16
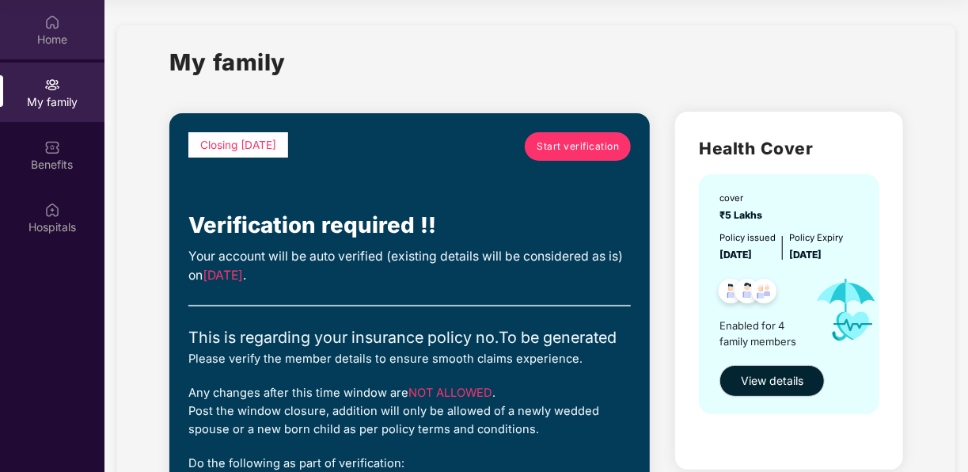
click at [47, 27] on img at bounding box center [52, 22] width 16 height 16
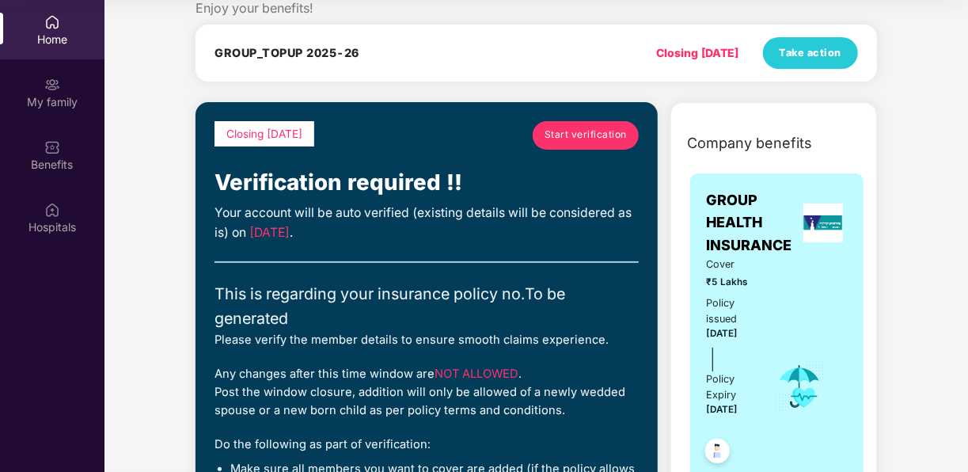
scroll to position [42, 0]
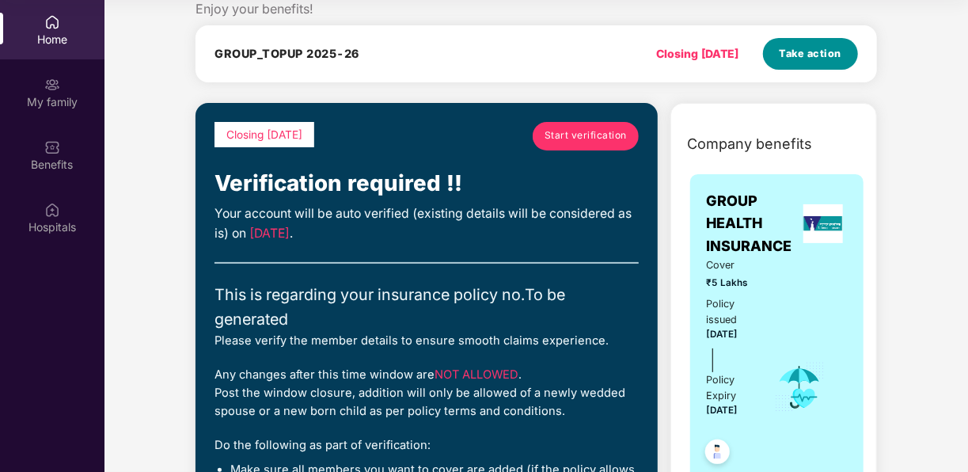
click at [821, 61] on button "Take action" at bounding box center [810, 54] width 95 height 32
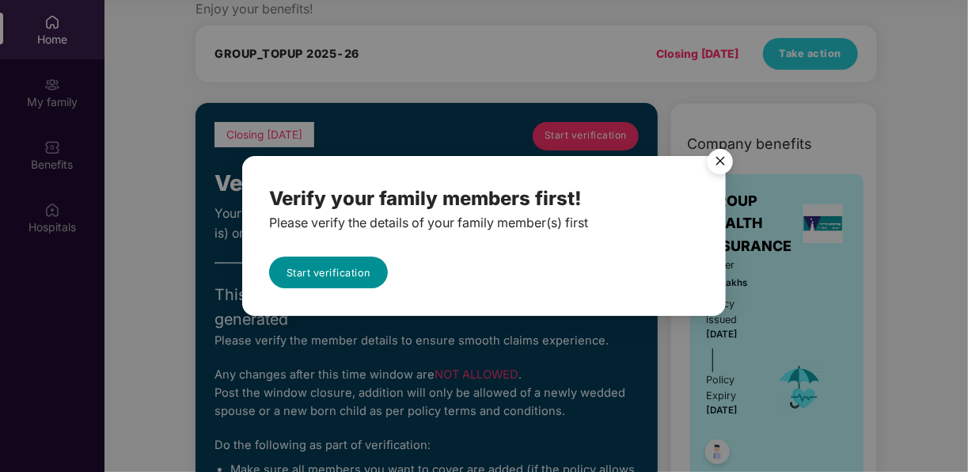
click at [352, 272] on link "Start verification" at bounding box center [328, 272] width 119 height 32
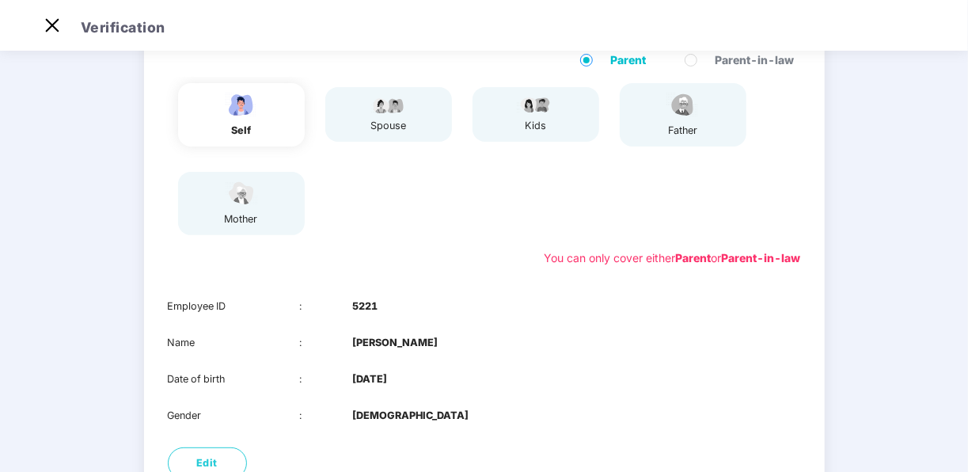
scroll to position [282, 0]
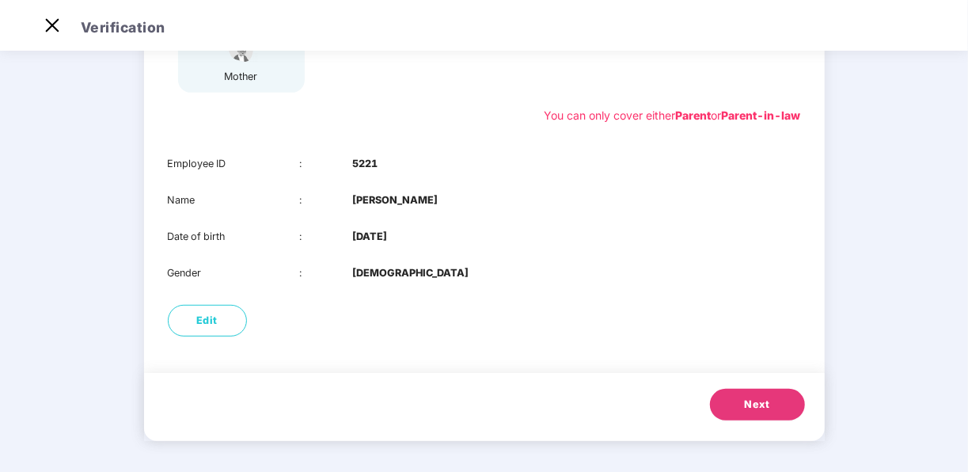
click at [762, 411] on button "Next" at bounding box center [757, 404] width 95 height 32
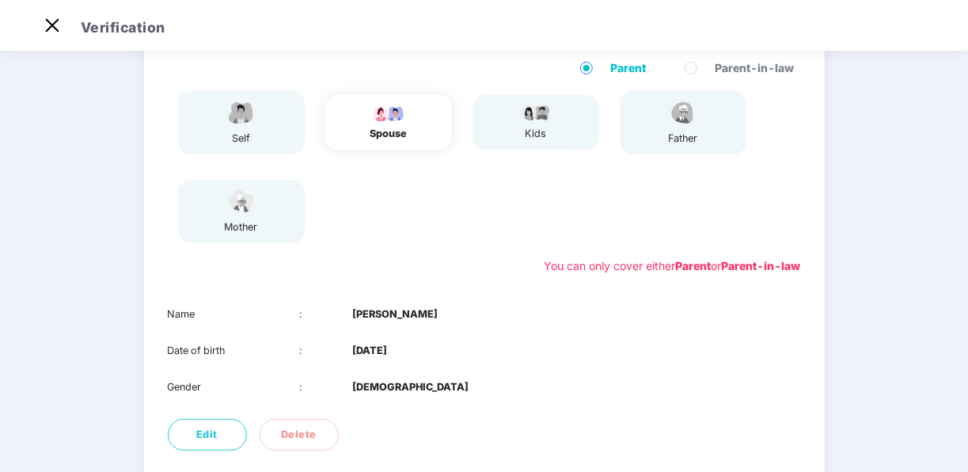
scroll to position [245, 0]
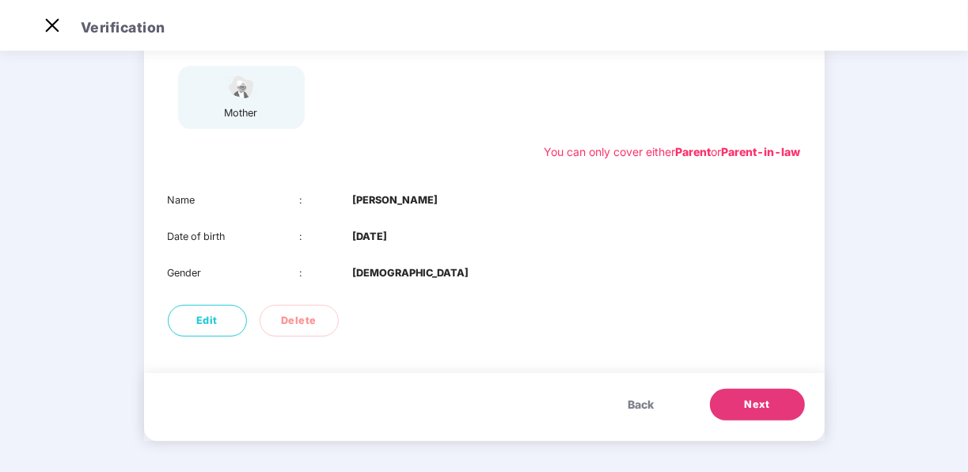
click at [740, 408] on button "Next" at bounding box center [757, 404] width 95 height 32
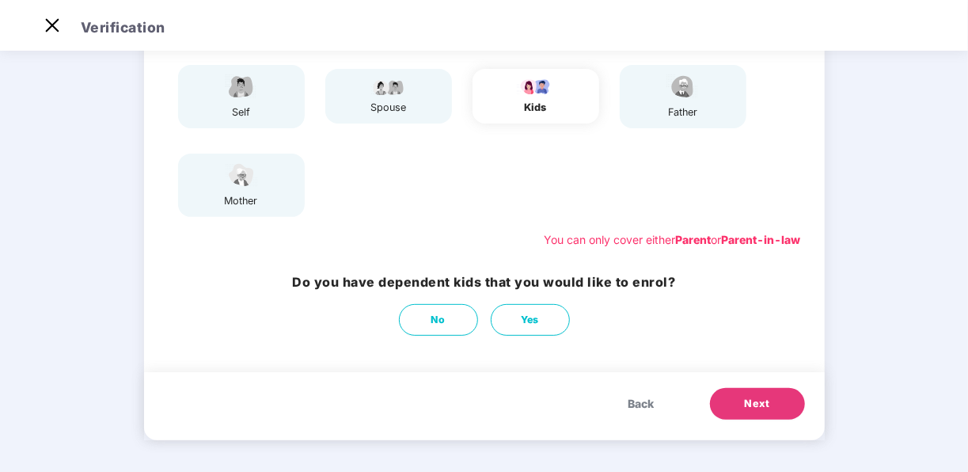
scroll to position [157, 0]
click at [748, 400] on span "Next" at bounding box center [756, 404] width 25 height 16
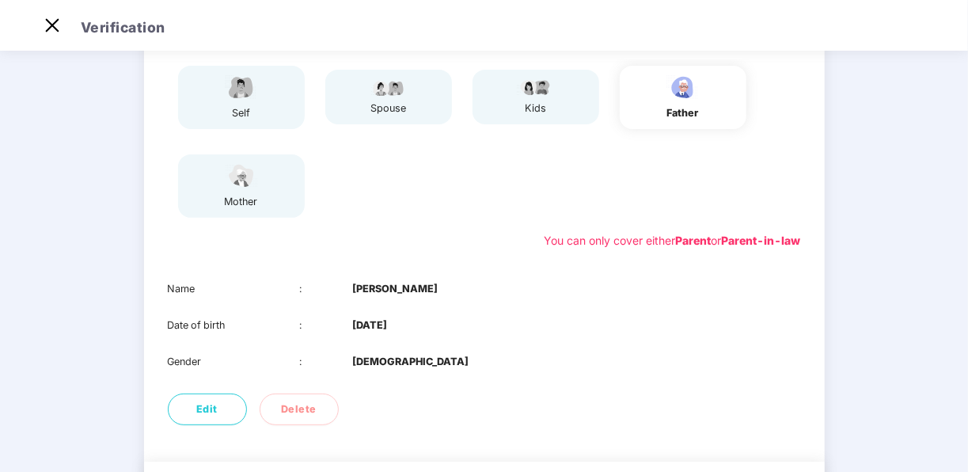
scroll to position [63, 0]
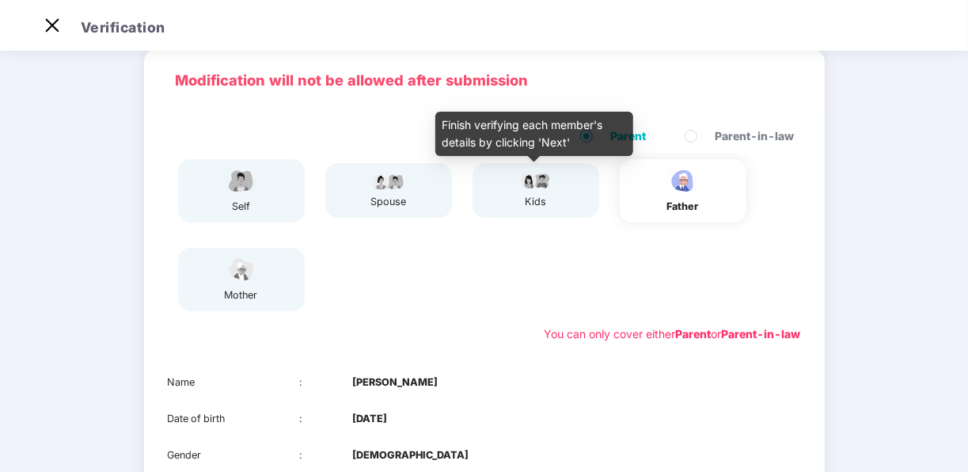
click at [536, 190] on div "kids" at bounding box center [536, 190] width 40 height 39
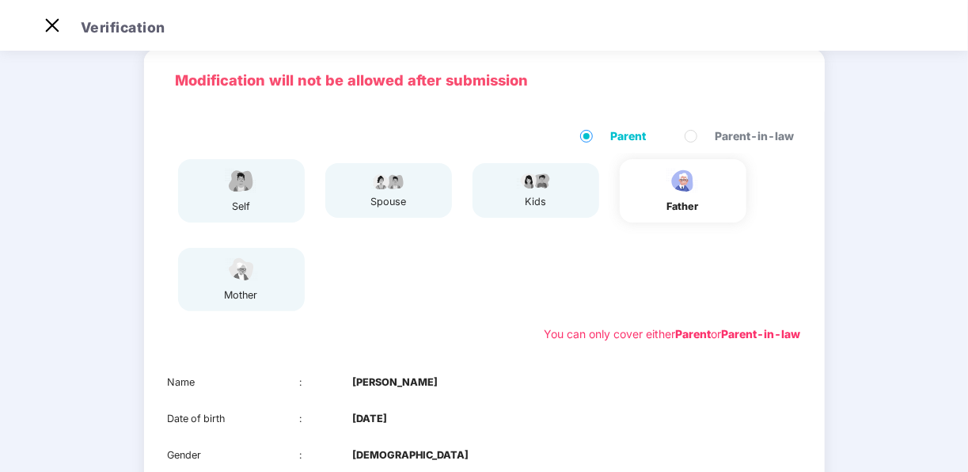
scroll to position [245, 0]
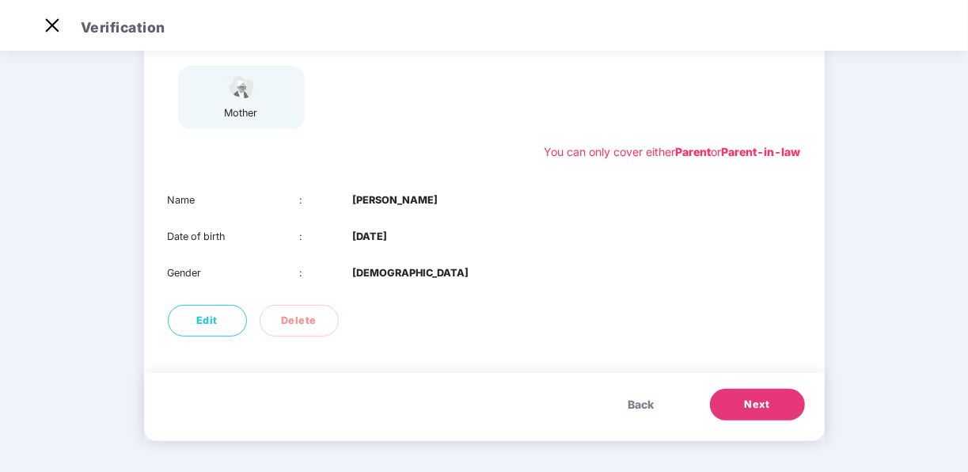
click at [636, 414] on button "Back" at bounding box center [641, 404] width 58 height 32
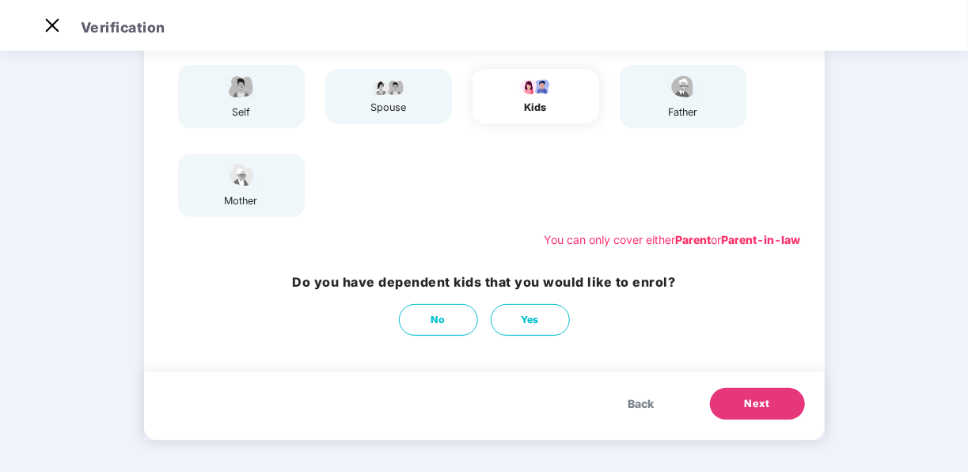
click at [764, 411] on span "Next" at bounding box center [756, 404] width 25 height 16
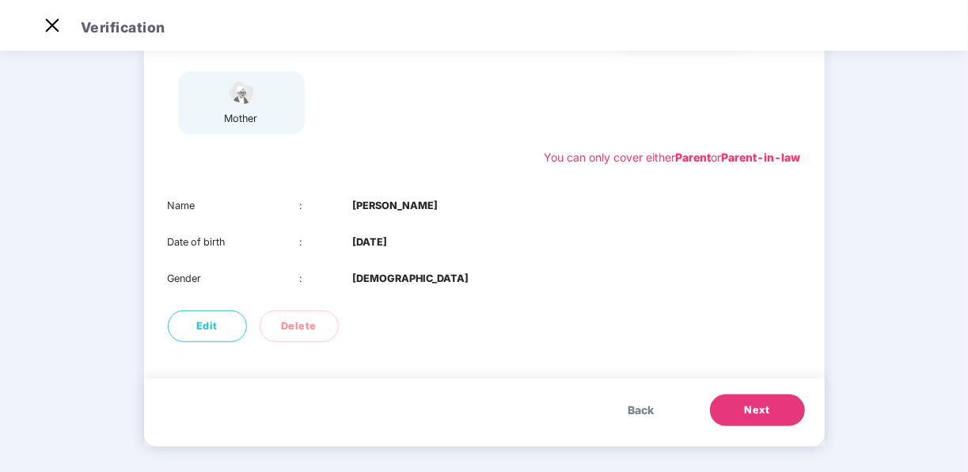
scroll to position [241, 0]
click at [746, 408] on span "Next" at bounding box center [756, 409] width 25 height 16
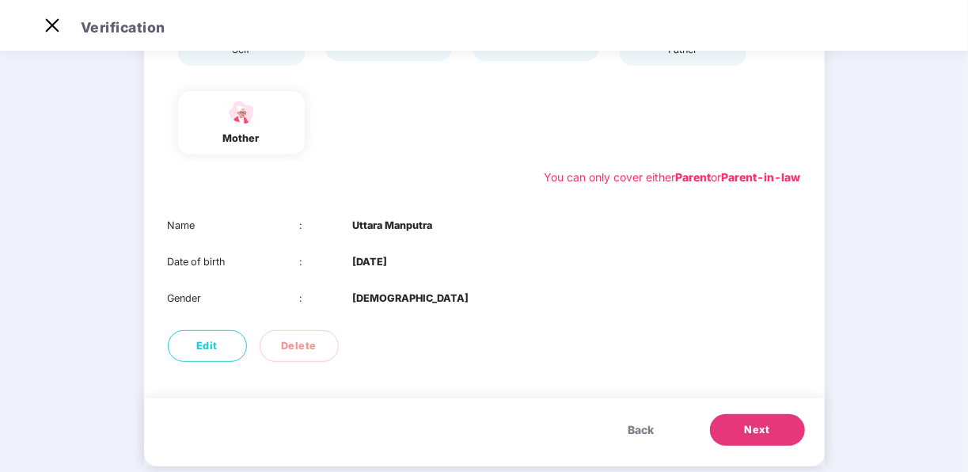
scroll to position [220, 0]
click at [749, 424] on span "Next" at bounding box center [756, 430] width 25 height 16
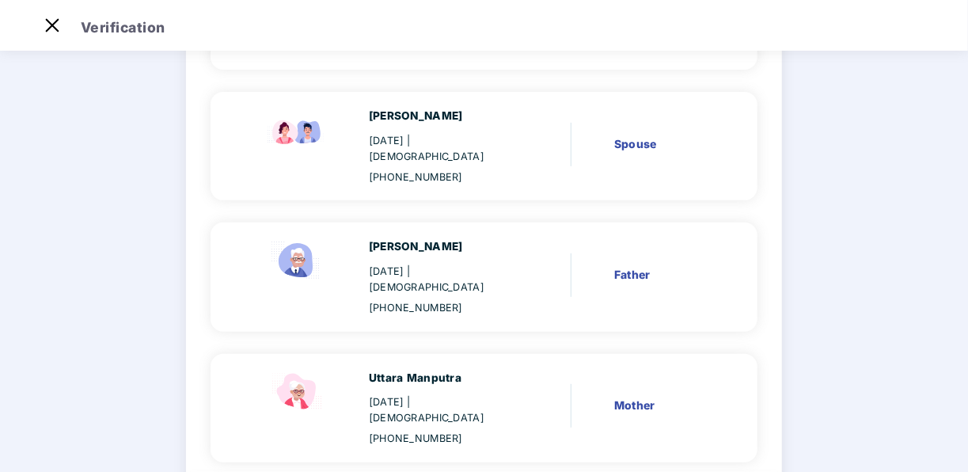
scroll to position [308, 0]
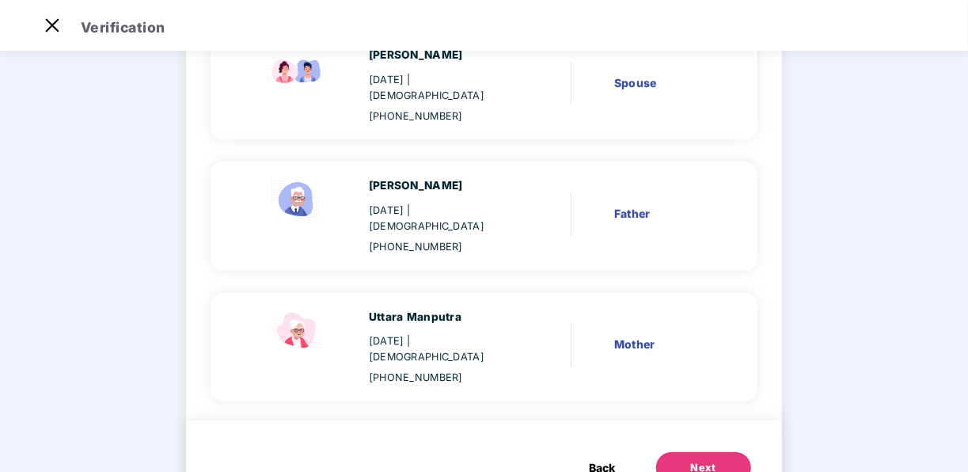
click at [722, 452] on button "Next" at bounding box center [703, 468] width 95 height 32
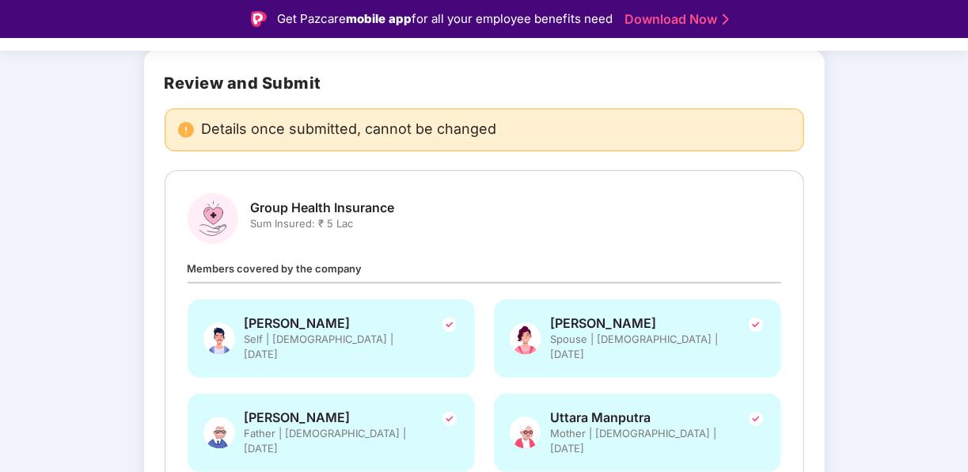
scroll to position [104, 0]
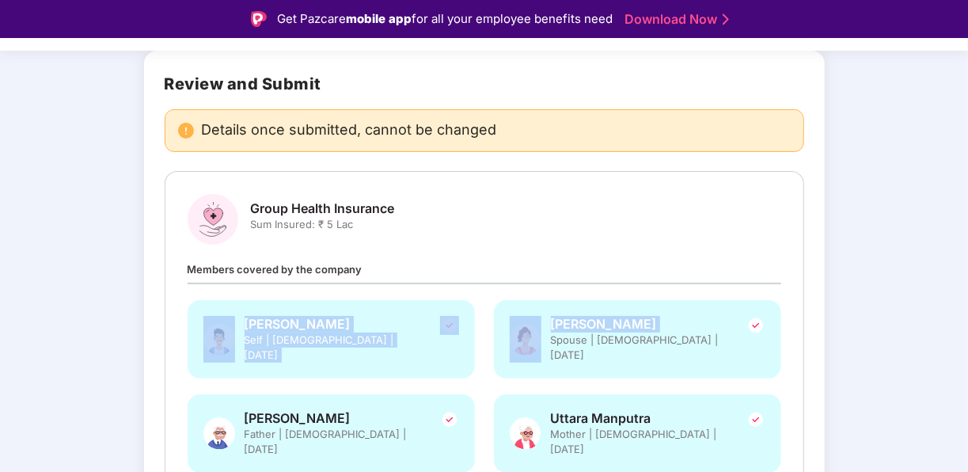
drag, startPoint x: 552, startPoint y: 353, endPoint x: 607, endPoint y: 244, distance: 122.1
click at [607, 244] on div "Group Health Insurance Sum Insured: ₹ 5 Lac Members covered by the company [PER…" at bounding box center [484, 341] width 593 height 294
click at [94, 279] on div "Verify members Review members 03 Submit Review and Submit Details once submitte…" at bounding box center [484, 313] width 968 height 649
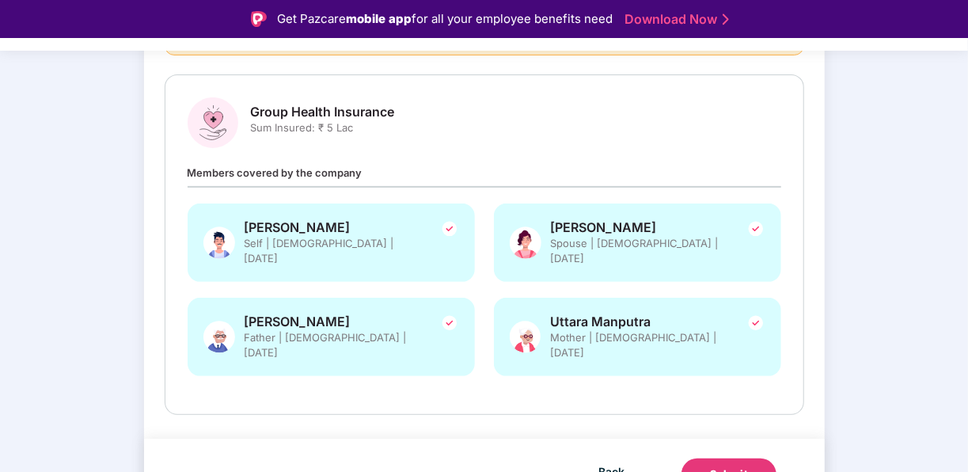
scroll to position [0, 0]
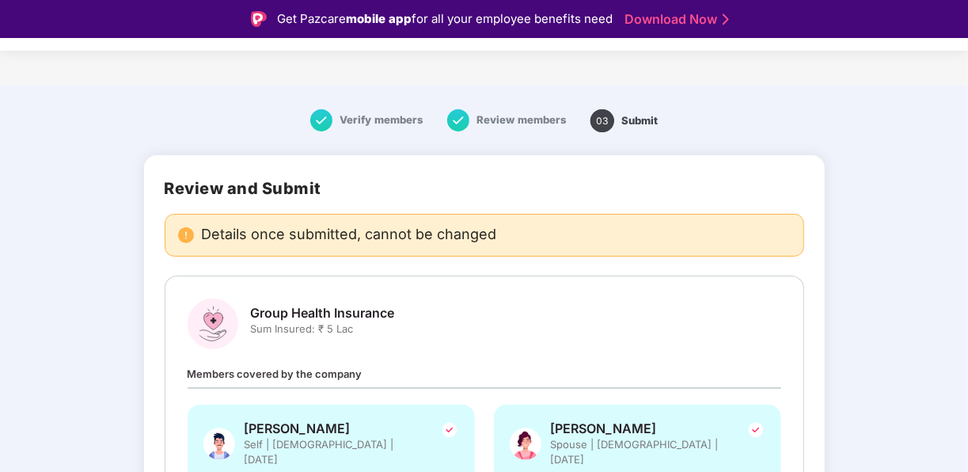
click at [957, 226] on div "Verify members Review members 03 Submit Review and Submit Details once submitte…" at bounding box center [484, 417] width 968 height 649
